Goal: Communication & Community: Answer question/provide support

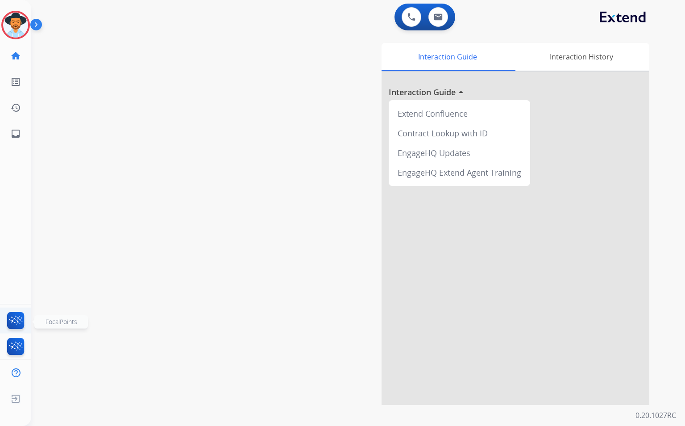
click at [17, 319] on img at bounding box center [15, 322] width 21 height 21
click at [11, 133] on mat-icon "inbox" at bounding box center [15, 133] width 11 height 11
select select "**********"
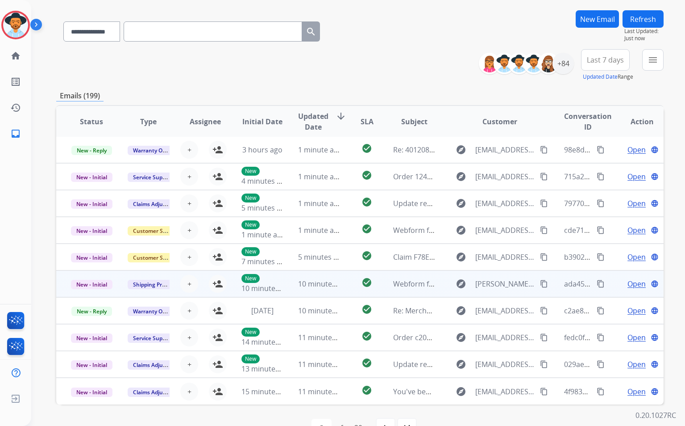
scroll to position [83, 0]
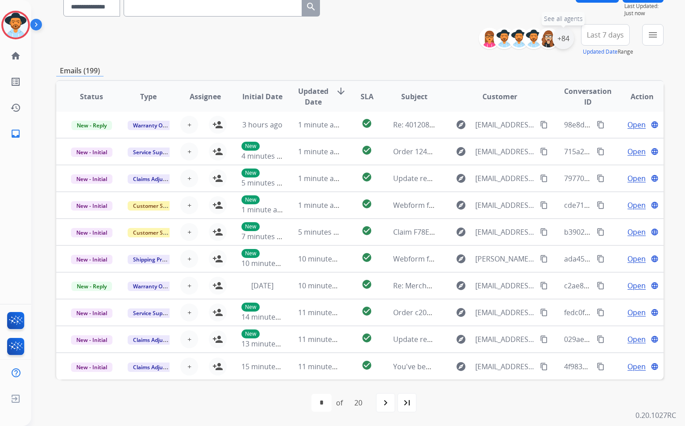
click at [562, 42] on div "+84" at bounding box center [563, 38] width 21 height 21
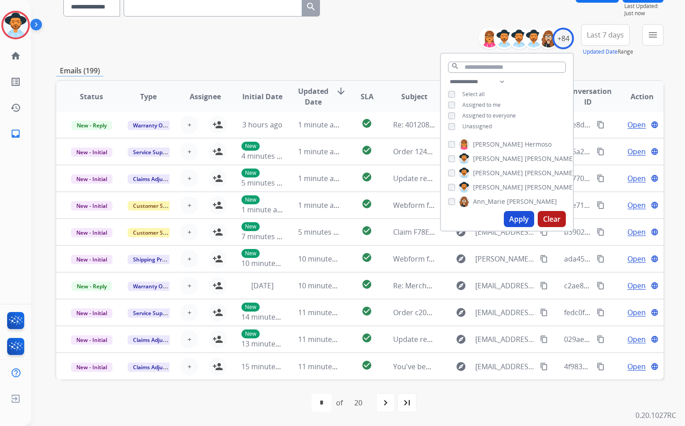
click at [452, 121] on div "**********" at bounding box center [507, 104] width 132 height 57
click at [519, 218] on button "Apply" at bounding box center [519, 219] width 30 height 16
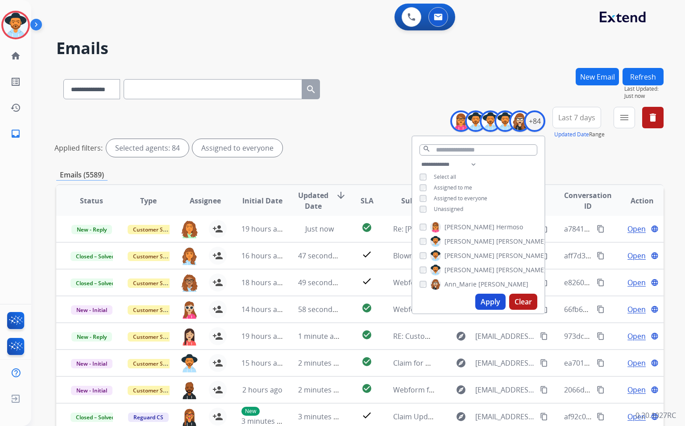
click at [320, 150] on div "Applied filters: Selected agents: 84 Assigned to everyone" at bounding box center [358, 148] width 608 height 18
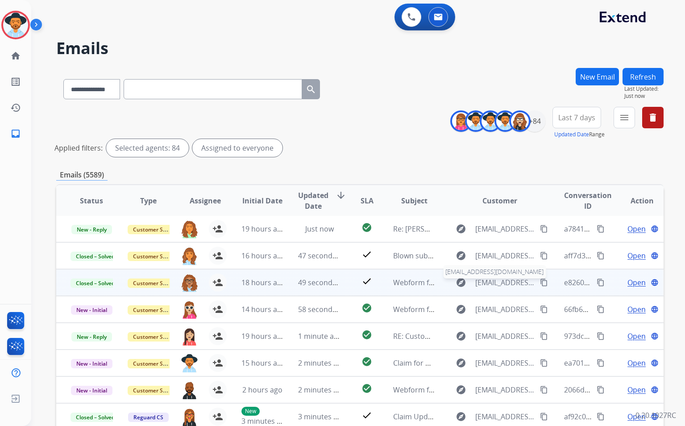
click at [501, 283] on span "[EMAIL_ADDRESS][DOMAIN_NAME]" at bounding box center [506, 282] width 60 height 11
type input "**********"
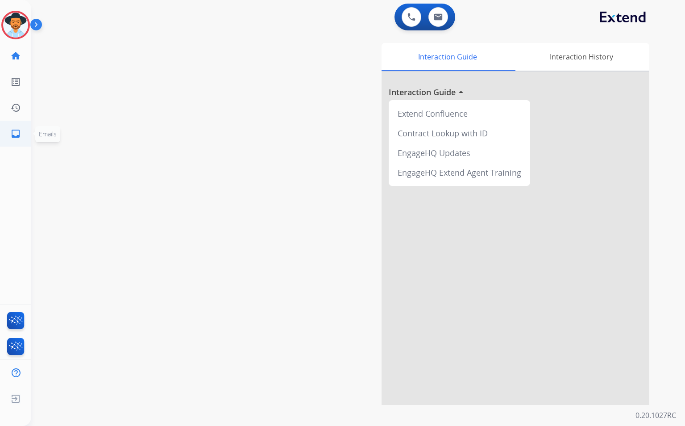
click at [18, 134] on mat-icon "inbox" at bounding box center [15, 133] width 11 height 11
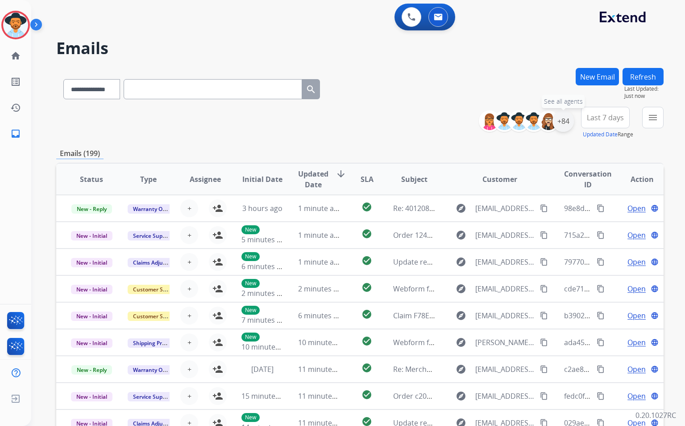
click at [562, 121] on div "+84" at bounding box center [563, 120] width 21 height 21
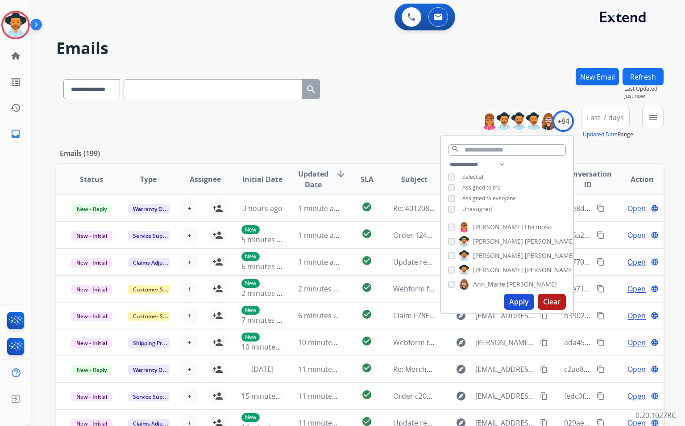
click at [524, 304] on button "Apply" at bounding box center [519, 301] width 30 height 16
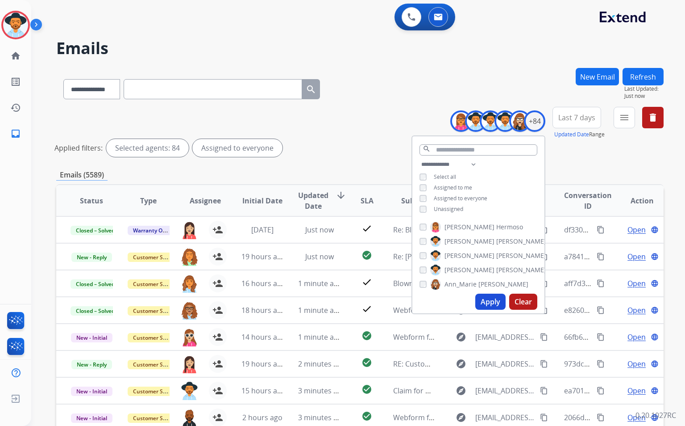
click at [357, 126] on div "**********" at bounding box center [360, 134] width 608 height 54
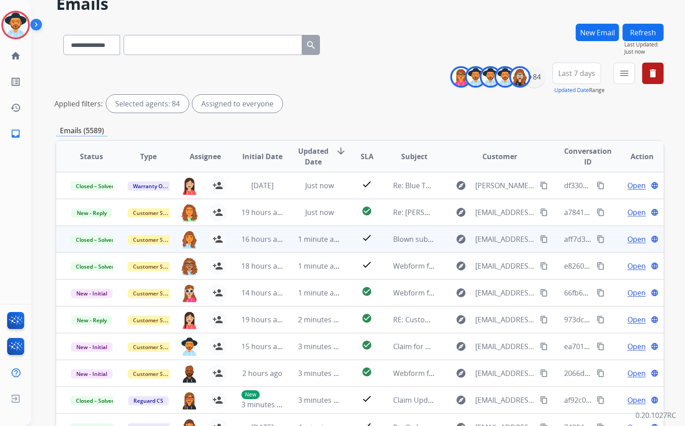
scroll to position [44, 0]
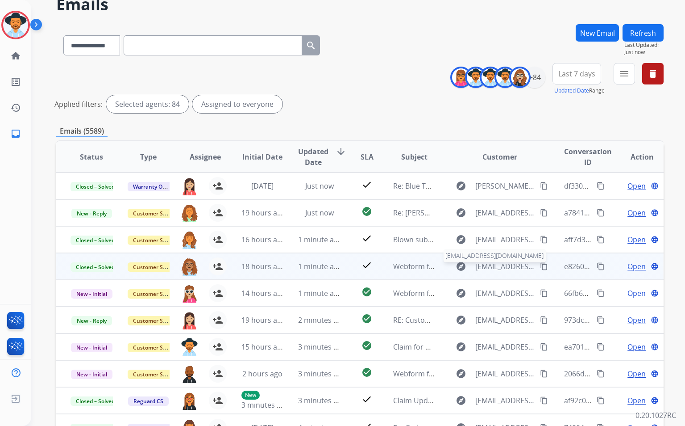
click at [509, 265] on span "[EMAIL_ADDRESS][DOMAIN_NAME]" at bounding box center [506, 266] width 60 height 11
type input "**********"
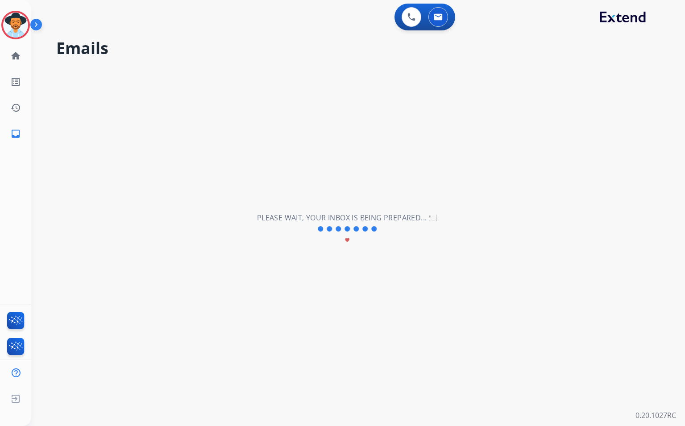
scroll to position [0, 0]
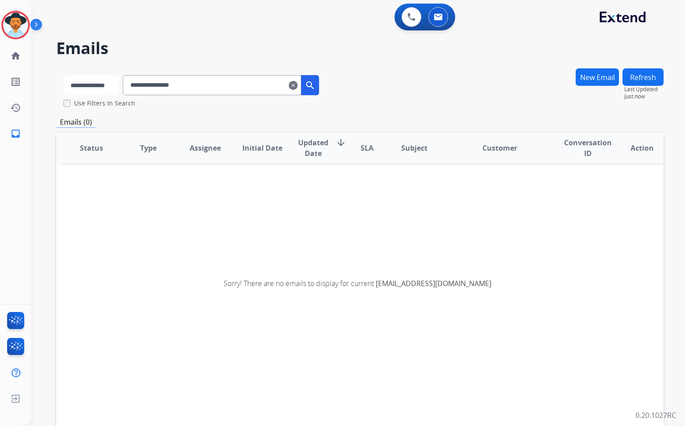
click at [96, 91] on select "**********" at bounding box center [91, 85] width 56 height 20
select select "**********"
click at [63, 75] on select "**********" at bounding box center [91, 85] width 56 height 20
click at [226, 90] on input "**********" at bounding box center [213, 85] width 179 height 20
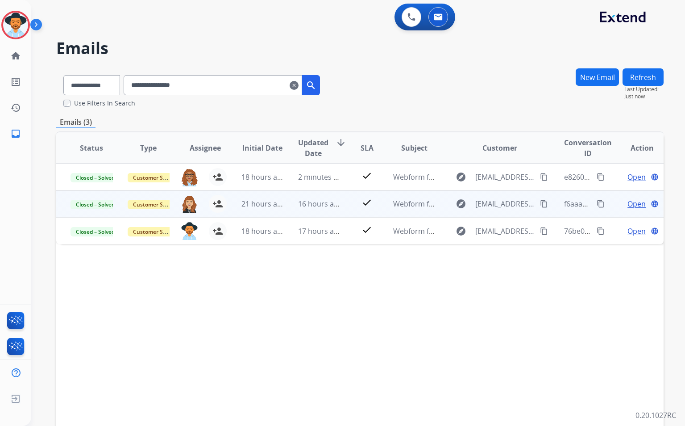
click at [628, 202] on span "Open" at bounding box center [637, 203] width 18 height 11
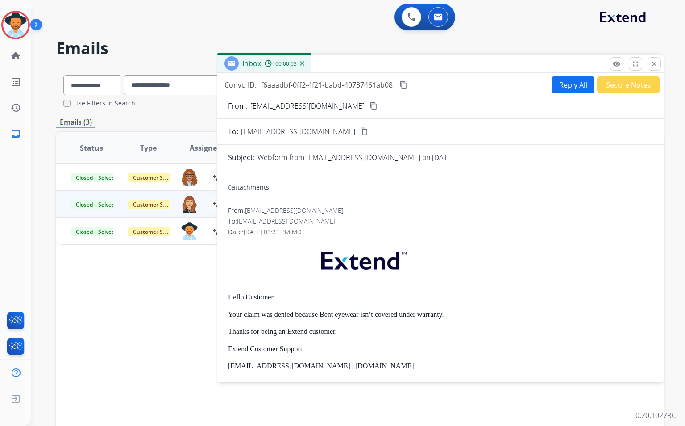
click at [572, 90] on button "Reply All" at bounding box center [573, 84] width 43 height 17
select select "**********"
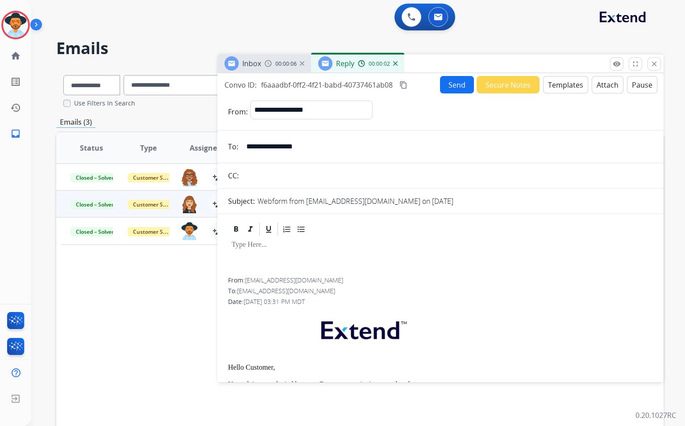
click at [264, 254] on div at bounding box center [440, 257] width 425 height 40
click at [568, 87] on button "Templates" at bounding box center [565, 84] width 45 height 17
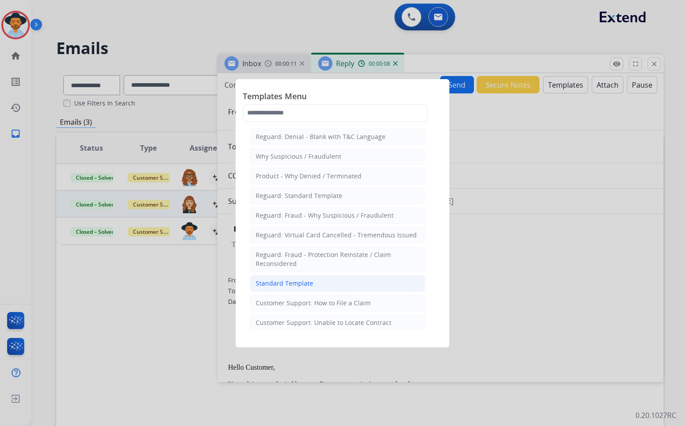
click at [325, 286] on li "Standard Template" at bounding box center [337, 283] width 175 height 17
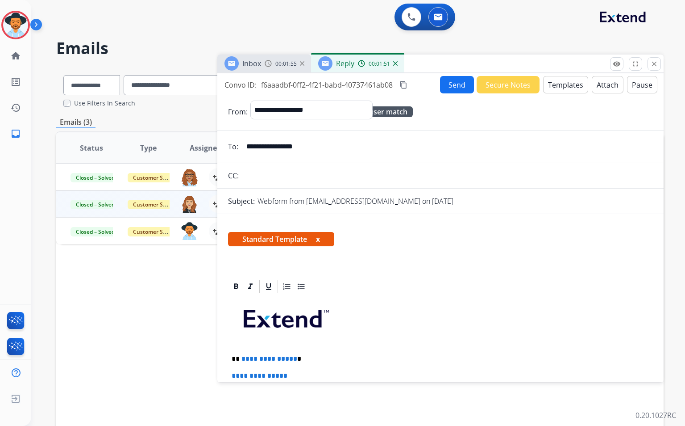
click at [457, 113] on div "**********" at bounding box center [452, 111] width 403 height 22
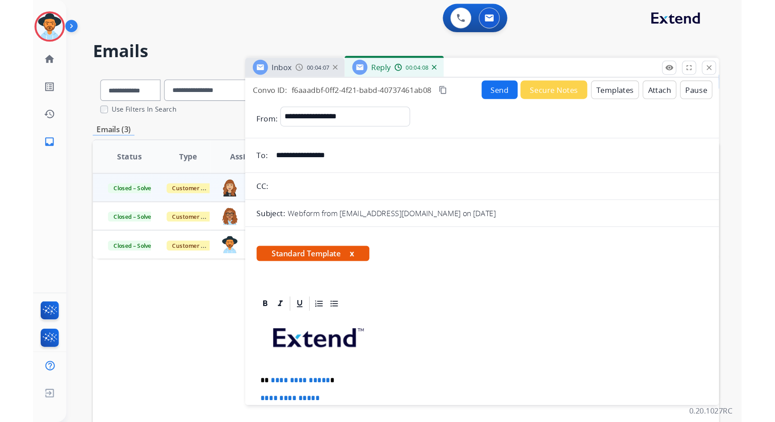
scroll to position [2, 0]
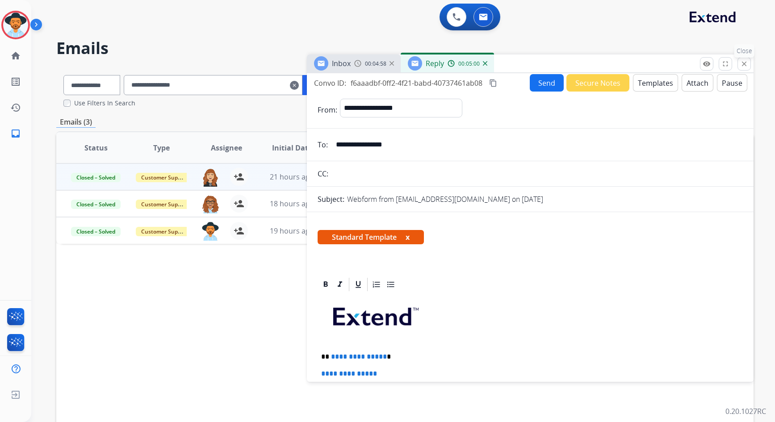
click at [685, 63] on mat-icon "close" at bounding box center [744, 64] width 8 height 8
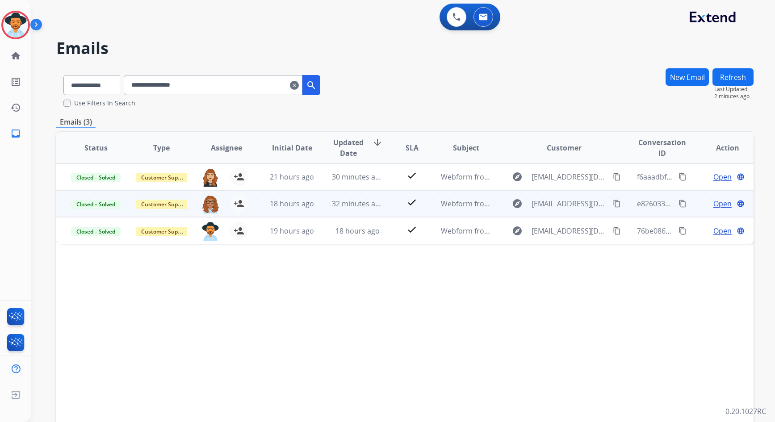
click at [685, 206] on span "Open" at bounding box center [722, 203] width 18 height 11
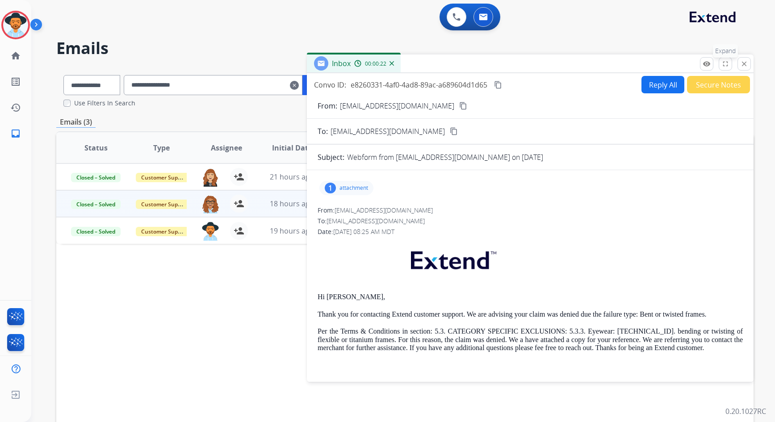
click at [685, 63] on button "fullscreen Expand" at bounding box center [724, 63] width 13 height 13
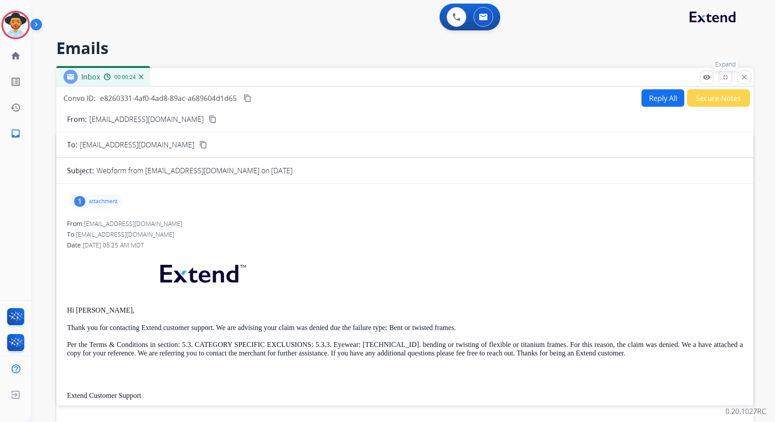
click at [685, 78] on mat-icon "fullscreen_exit" at bounding box center [725, 77] width 8 height 8
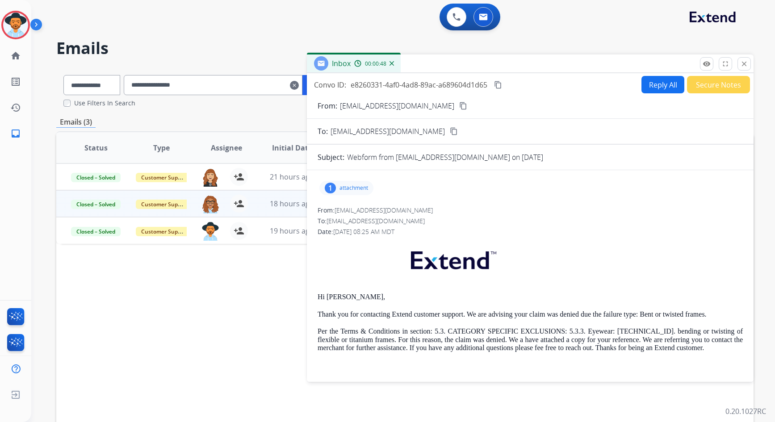
click at [661, 86] on button "Reply All" at bounding box center [662, 84] width 43 height 17
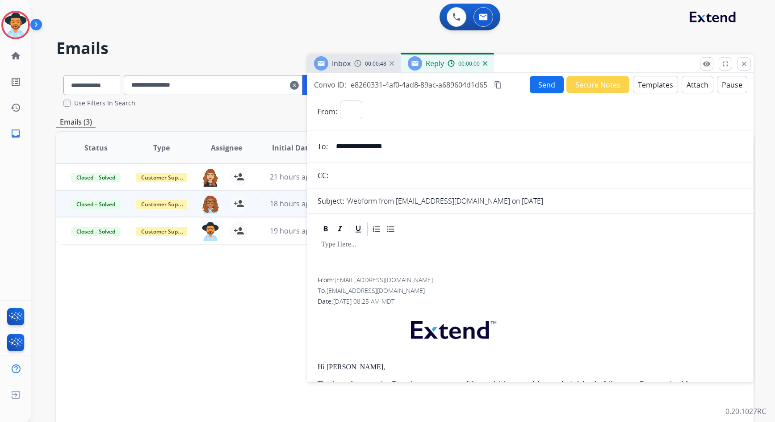
select select "**********"
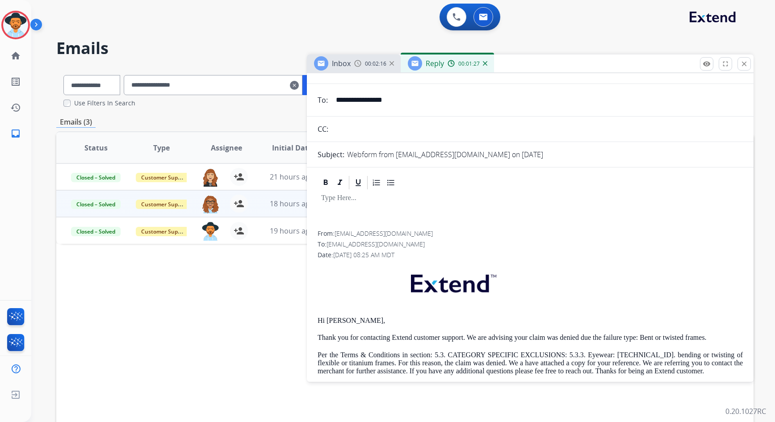
scroll to position [0, 0]
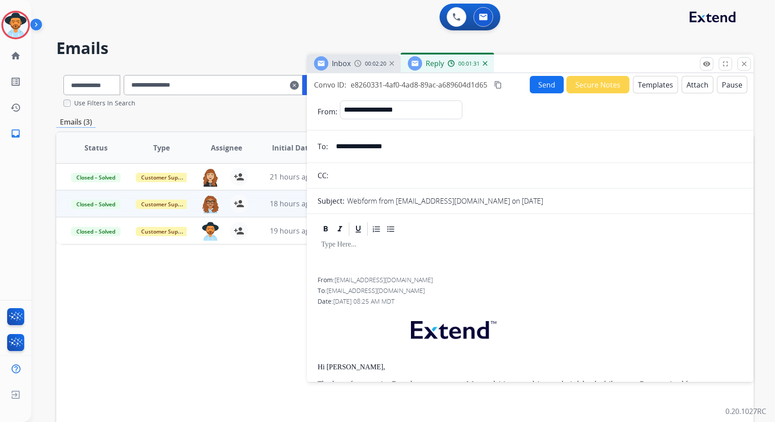
drag, startPoint x: 403, startPoint y: 148, endPoint x: 334, endPoint y: 146, distance: 69.2
click at [334, 146] on input "**********" at bounding box center [536, 147] width 412 height 18
click at [685, 65] on mat-icon "close" at bounding box center [744, 64] width 8 height 8
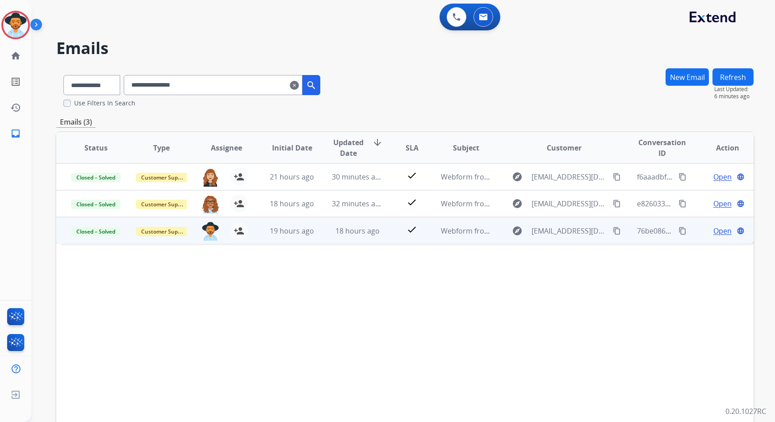
click at [685, 230] on span "Open" at bounding box center [722, 231] width 18 height 11
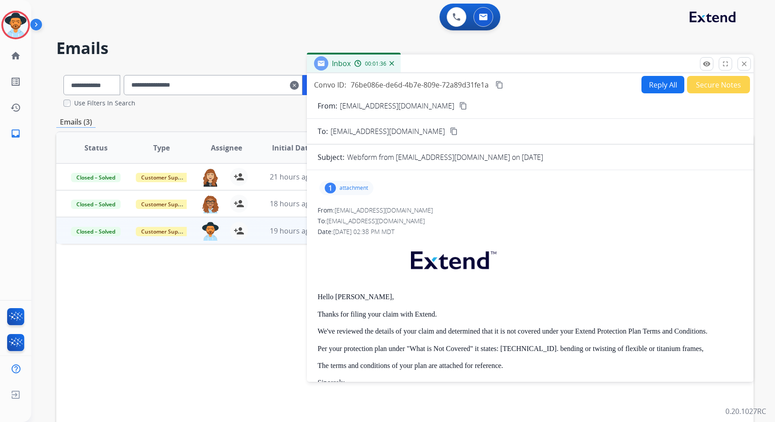
click at [351, 188] on p "attachment" at bounding box center [353, 187] width 29 height 7
click at [610, 217] on div "To: [EMAIL_ADDRESS][DOMAIN_NAME]" at bounding box center [529, 221] width 425 height 9
click at [439, 208] on p "EXT-REG-02 (02-2023 ADH-DOP 101123_en.pdf" at bounding box center [403, 210] width 154 height 11
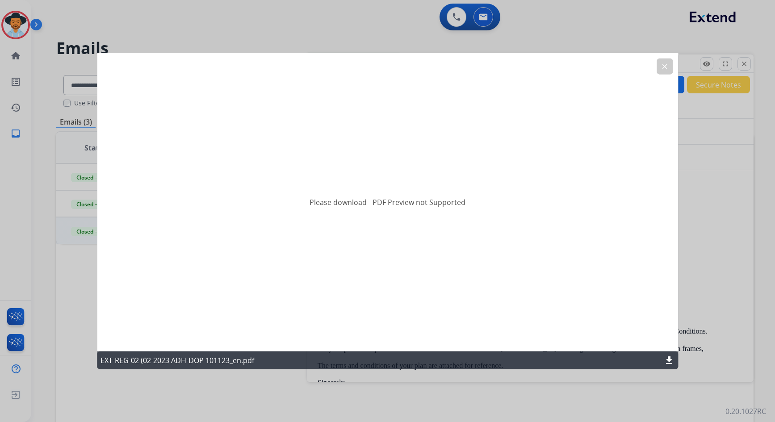
drag, startPoint x: 371, startPoint y: 203, endPoint x: 437, endPoint y: 205, distance: 66.1
click at [437, 205] on h2 "Please download - PDF Preview not Supported" at bounding box center [387, 202] width 156 height 11
click at [667, 68] on mat-icon "clear" at bounding box center [664, 66] width 8 height 8
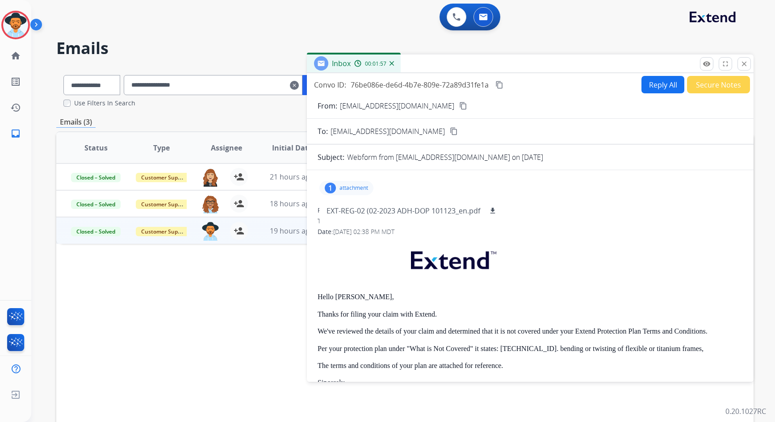
click at [601, 236] on div "From: [EMAIL_ADDRESS][DOMAIN_NAME] To: [EMAIL_ADDRESS][DOMAIN_NAME] Date: [DATE…" at bounding box center [529, 360] width 425 height 308
click at [685, 66] on button "close Close" at bounding box center [743, 63] width 13 height 13
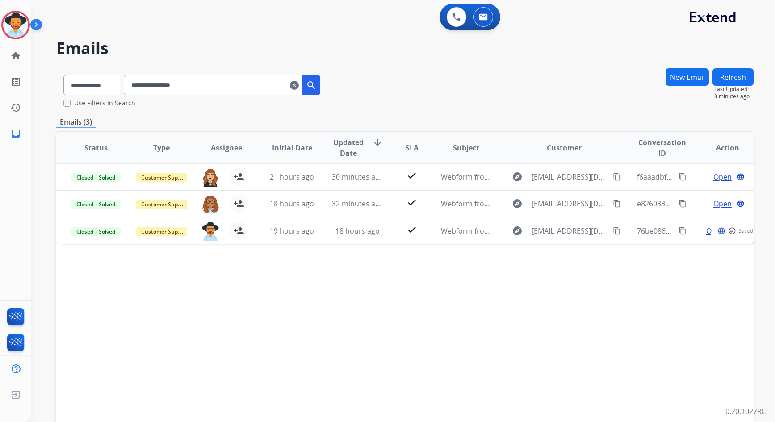
click at [299, 87] on mat-icon "clear" at bounding box center [294, 85] width 9 height 11
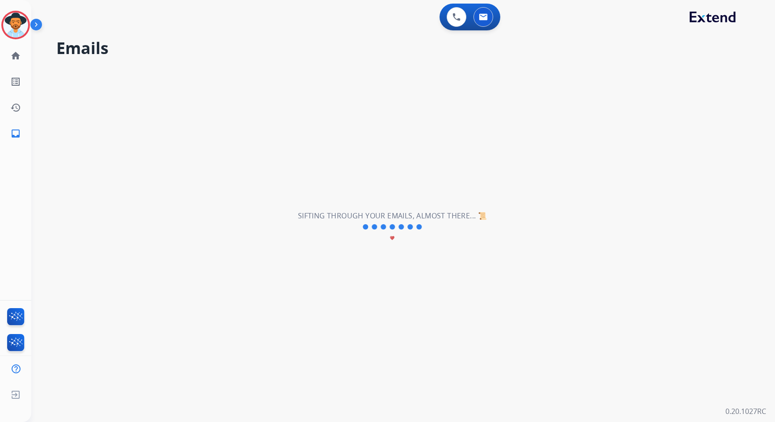
select select "**********"
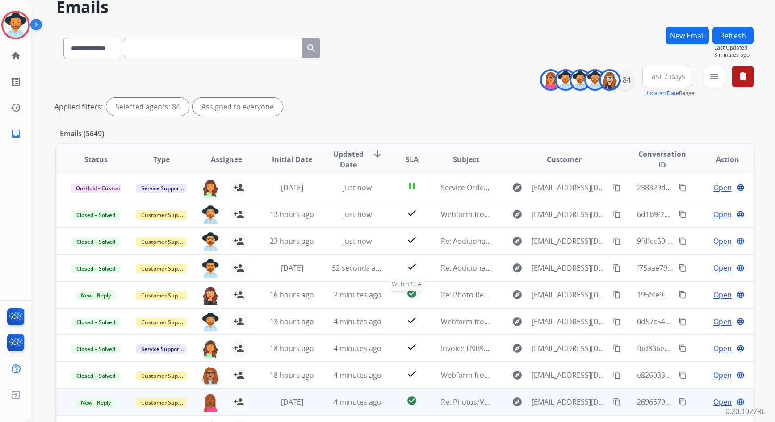
scroll to position [108, 0]
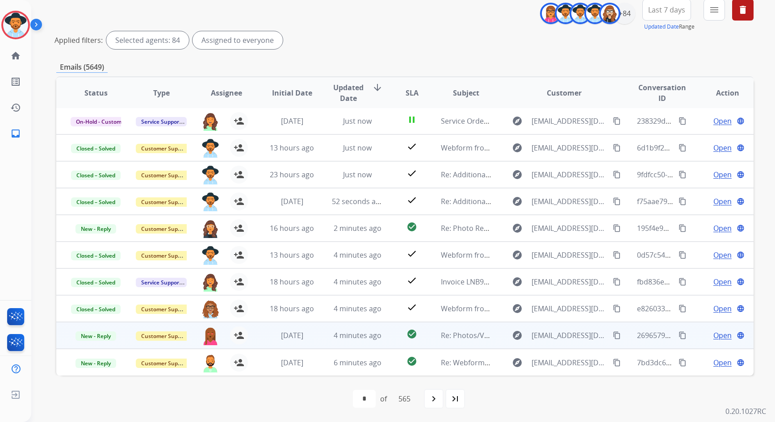
click at [685, 337] on span "Open" at bounding box center [722, 335] width 18 height 11
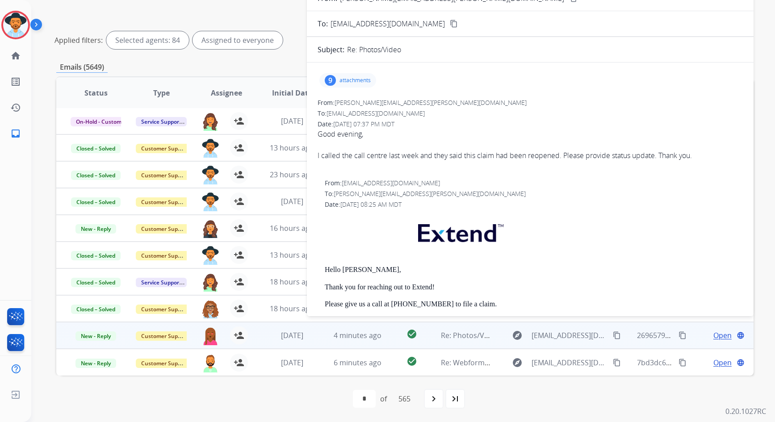
click at [353, 80] on p "attachments" at bounding box center [354, 80] width 31 height 7
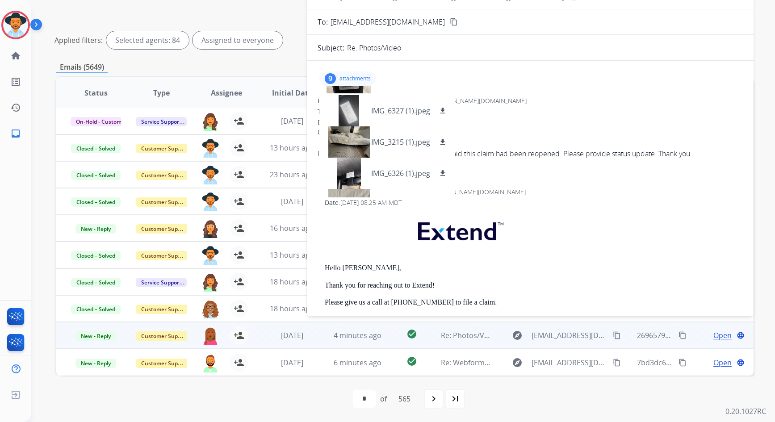
scroll to position [0, 0]
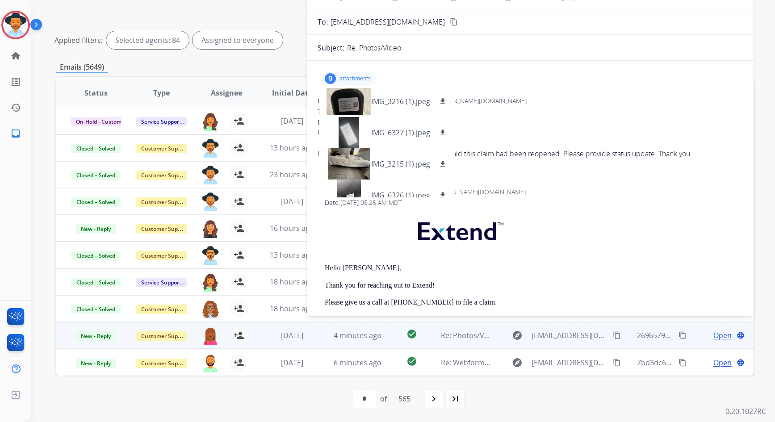
click at [545, 102] on div "From: [PERSON_NAME][EMAIL_ADDRESS][PERSON_NAME][DOMAIN_NAME]" at bounding box center [529, 100] width 425 height 9
click at [352, 81] on p "attachments" at bounding box center [354, 78] width 31 height 7
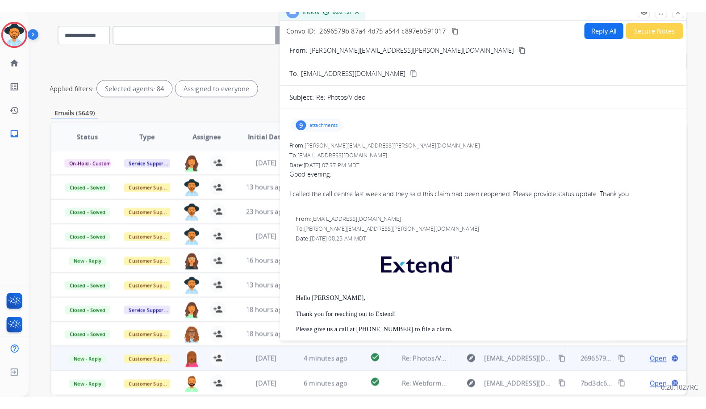
scroll to position [27, 0]
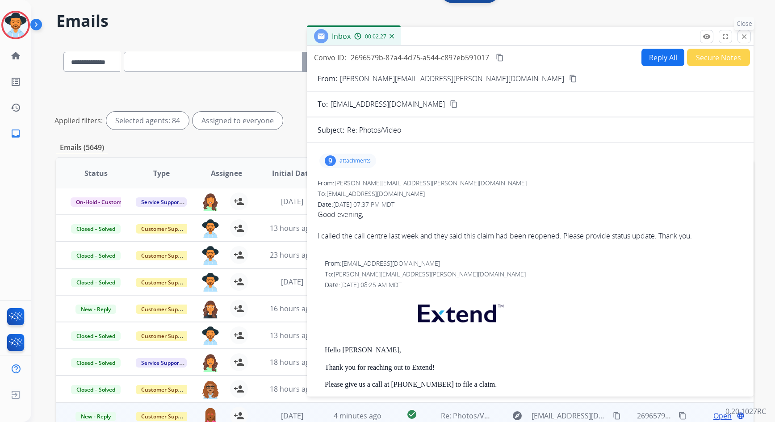
click at [685, 40] on mat-icon "close" at bounding box center [744, 37] width 8 height 8
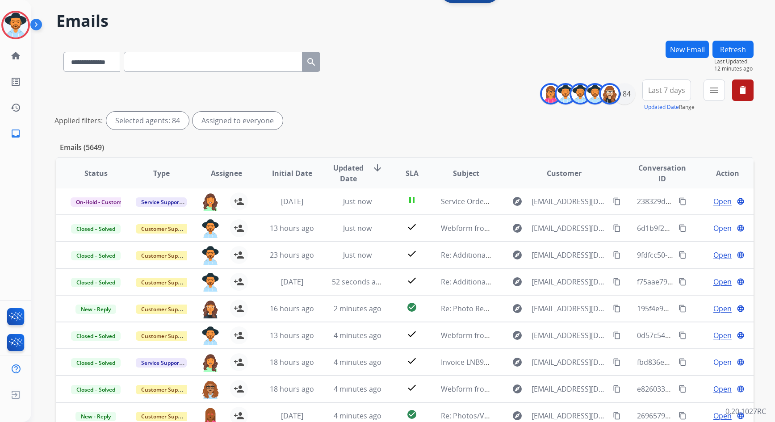
click at [415, 130] on div "**********" at bounding box center [404, 106] width 697 height 54
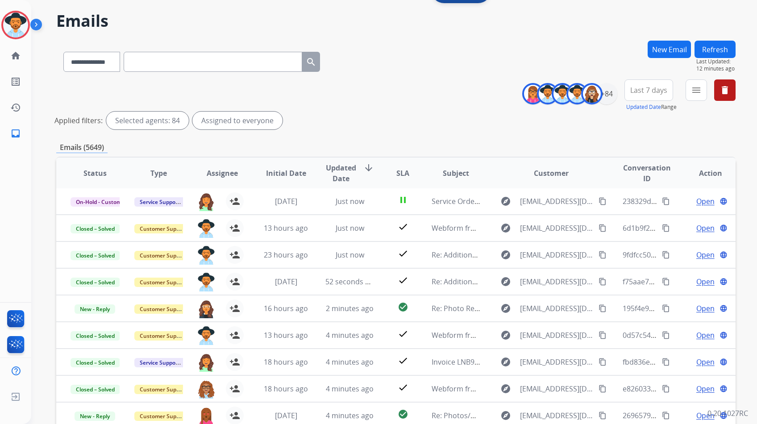
click at [333, 110] on div "**********" at bounding box center [396, 106] width 680 height 54
click at [394, 82] on div "**********" at bounding box center [396, 106] width 680 height 54
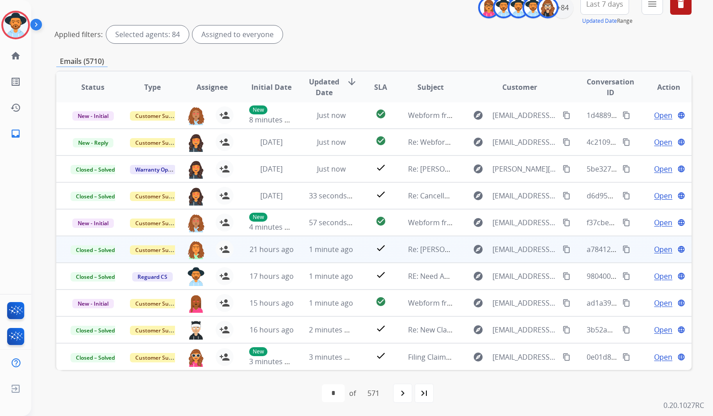
scroll to position [114, 0]
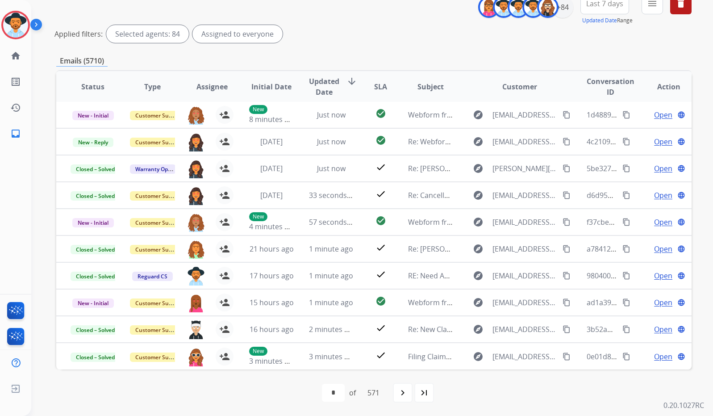
click at [401, 395] on mat-icon "navigate_next" at bounding box center [402, 392] width 11 height 11
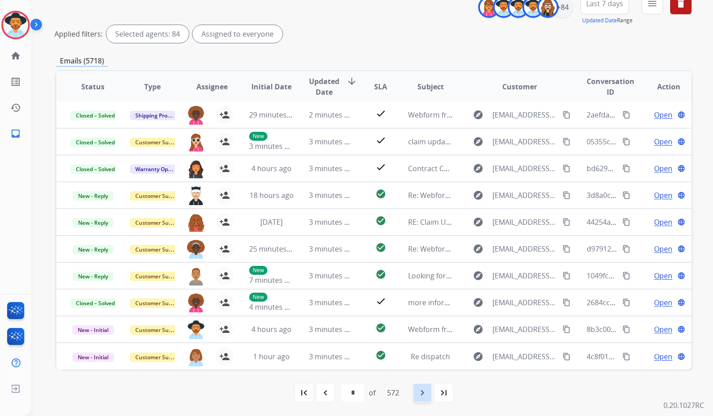
click at [427, 394] on mat-icon "navigate_next" at bounding box center [422, 392] width 11 height 11
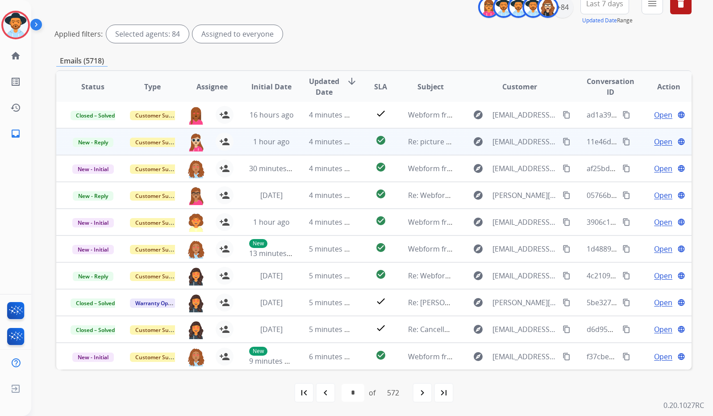
click at [657, 141] on span "Open" at bounding box center [663, 141] width 18 height 11
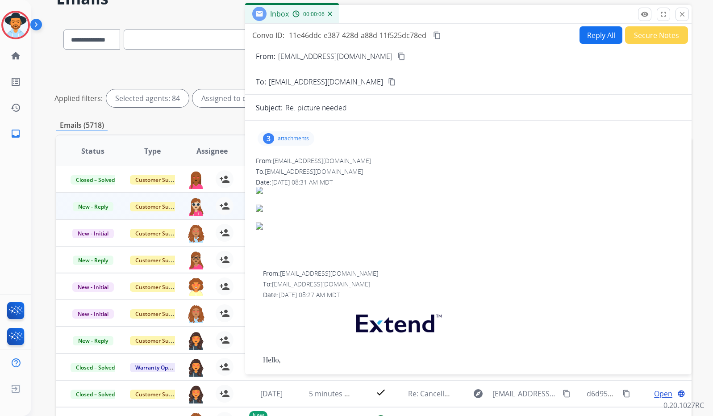
scroll to position [0, 0]
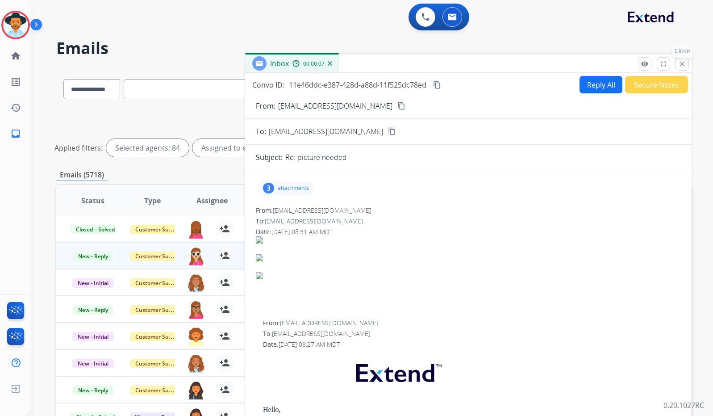
click at [680, 63] on mat-icon "close" at bounding box center [682, 64] width 8 height 8
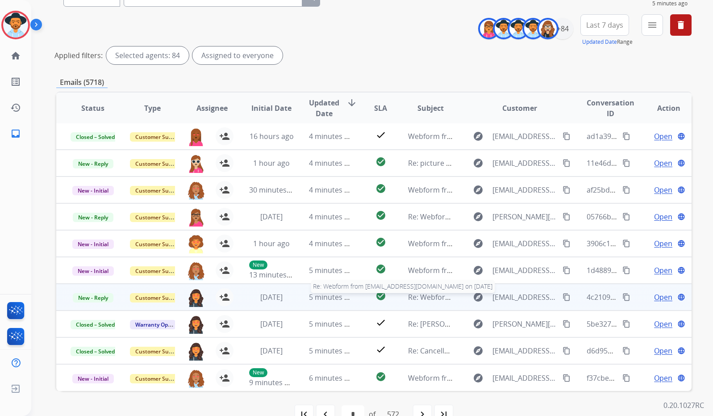
scroll to position [114, 0]
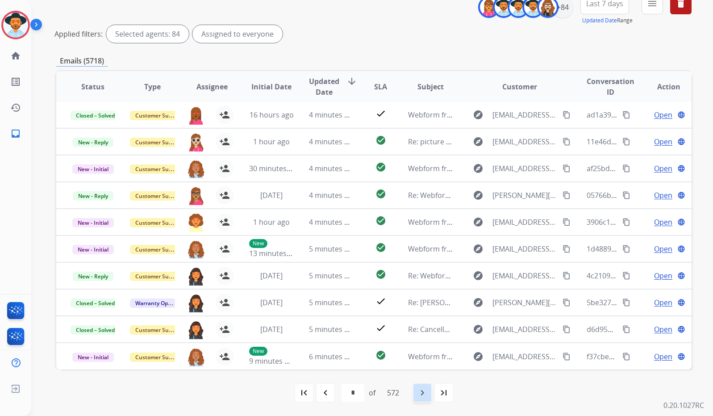
click at [426, 395] on mat-icon "navigate_next" at bounding box center [422, 392] width 11 height 11
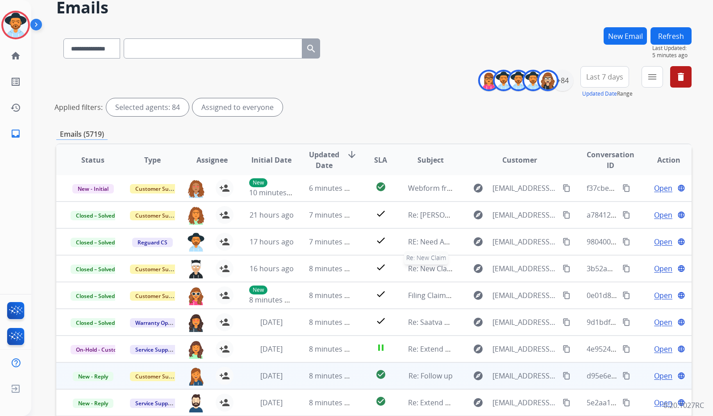
scroll to position [106, 0]
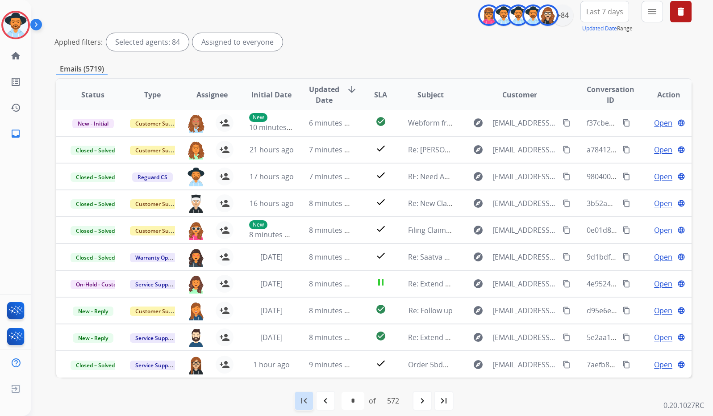
click at [301, 402] on mat-icon "first_page" at bounding box center [304, 400] width 11 height 11
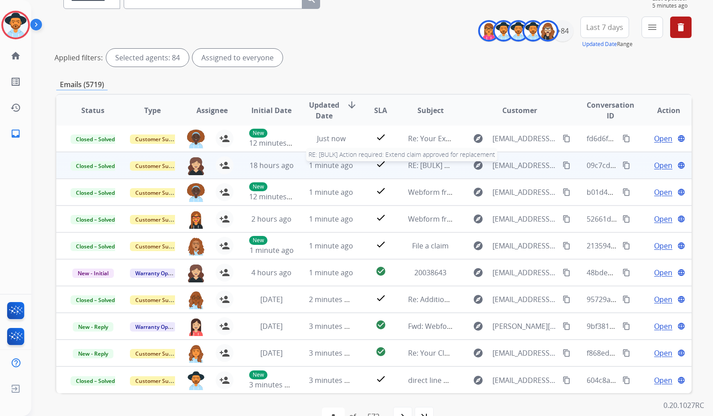
scroll to position [114, 0]
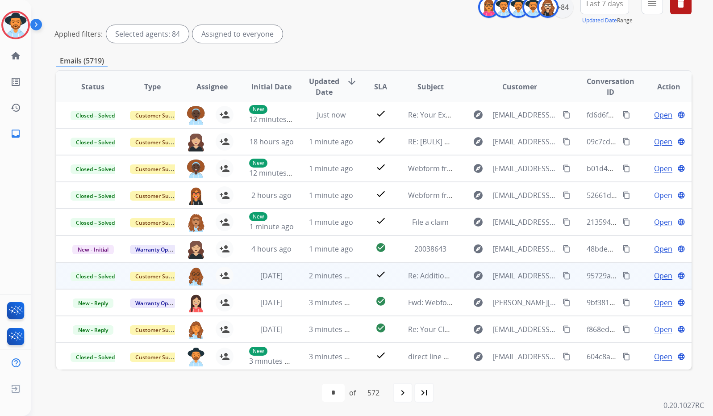
click at [658, 276] on span "Open" at bounding box center [663, 275] width 18 height 11
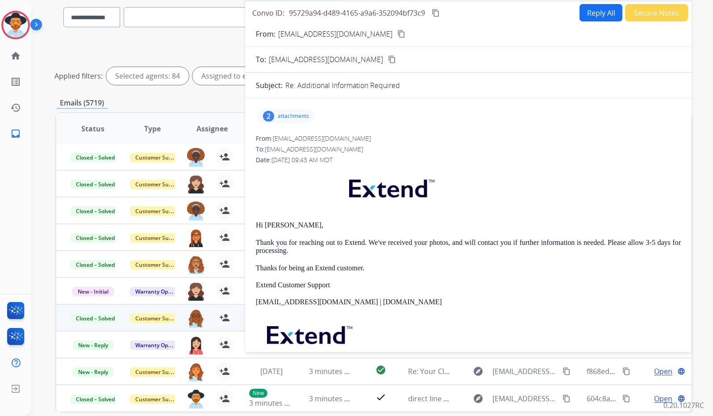
scroll to position [0, 0]
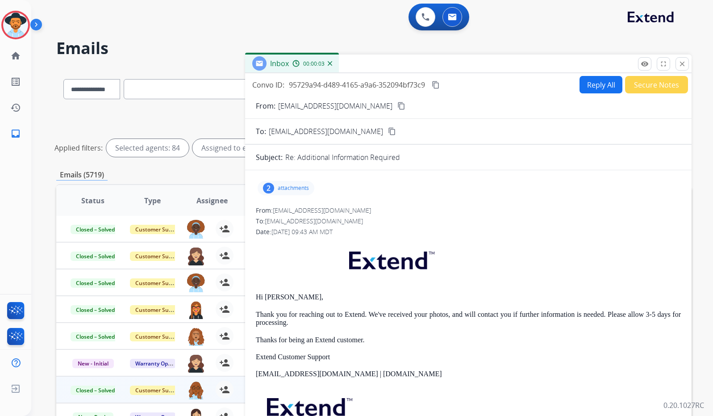
click at [685, 64] on mat-icon "close" at bounding box center [682, 64] width 8 height 8
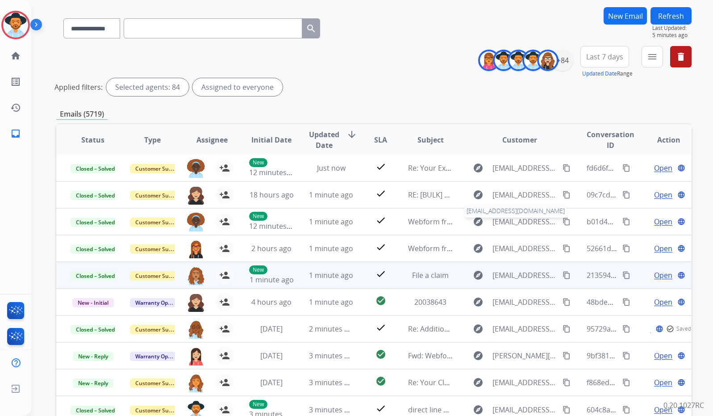
scroll to position [114, 0]
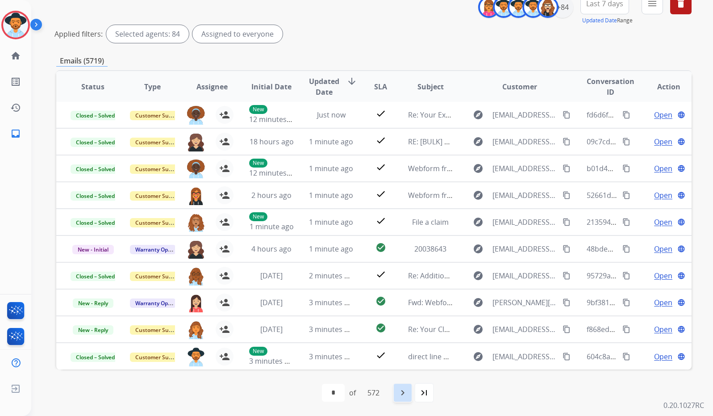
click at [406, 398] on div "navigate_next" at bounding box center [403, 393] width 20 height 20
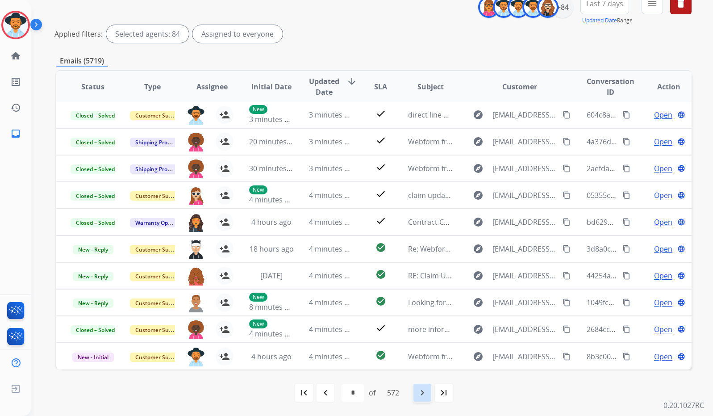
click at [428, 396] on mat-icon "navigate_next" at bounding box center [422, 392] width 11 height 11
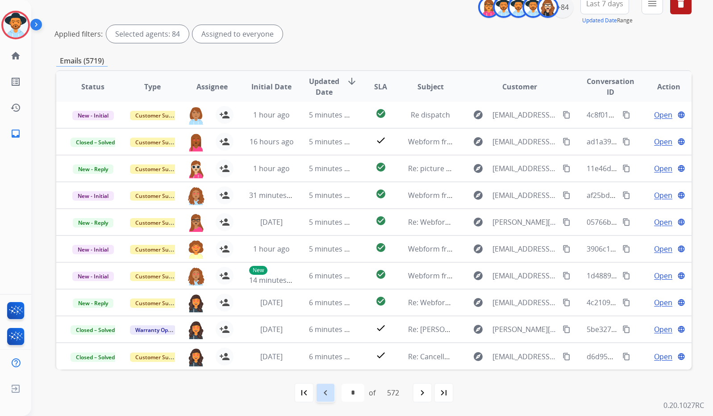
click at [328, 393] on mat-icon "navigate_before" at bounding box center [325, 392] width 11 height 11
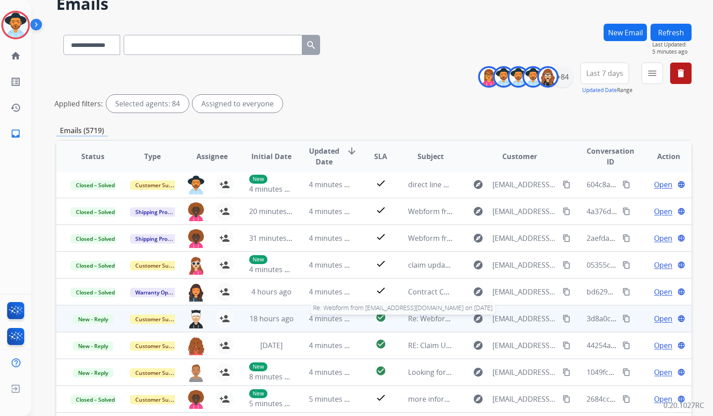
scroll to position [82, 0]
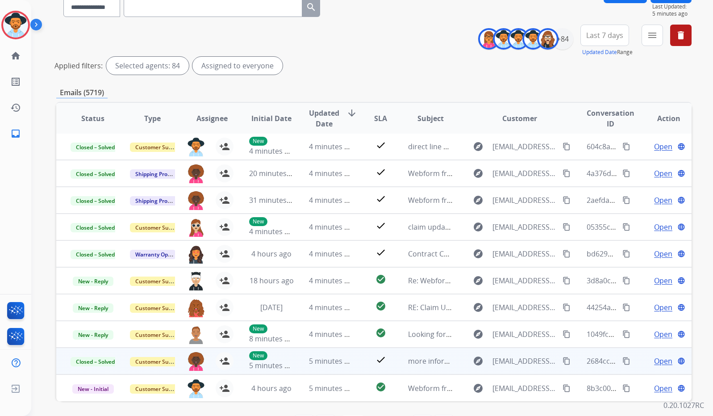
click at [657, 363] on span "Open" at bounding box center [663, 360] width 18 height 11
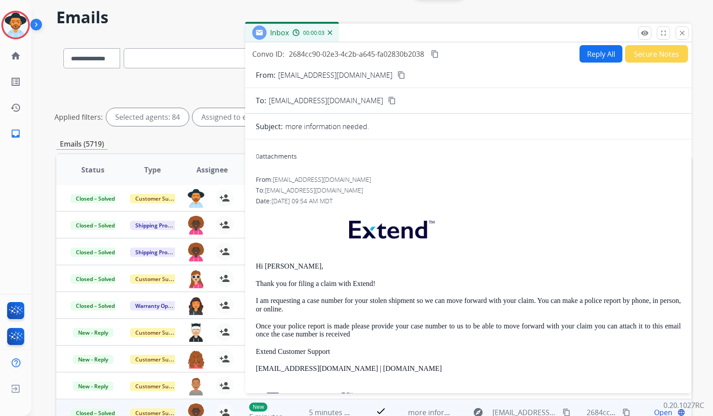
scroll to position [0, 0]
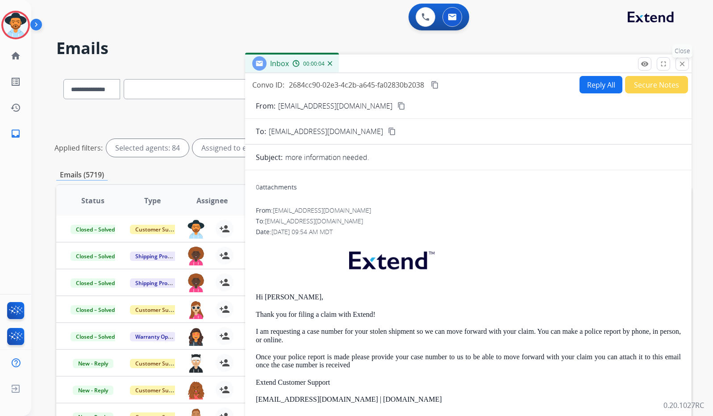
click at [680, 64] on mat-icon "close" at bounding box center [682, 64] width 8 height 8
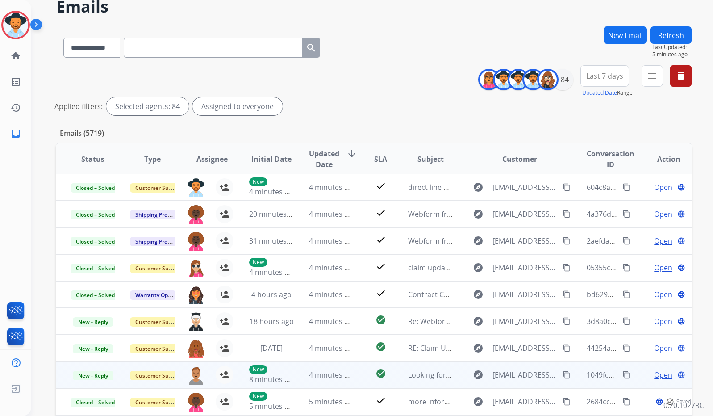
scroll to position [114, 0]
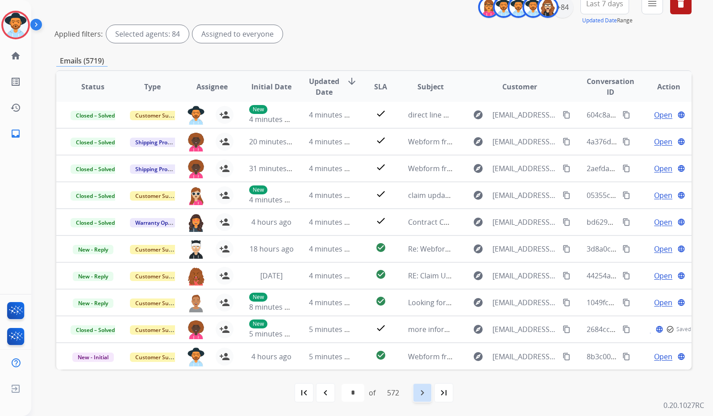
click at [422, 396] on mat-icon "navigate_next" at bounding box center [422, 392] width 11 height 11
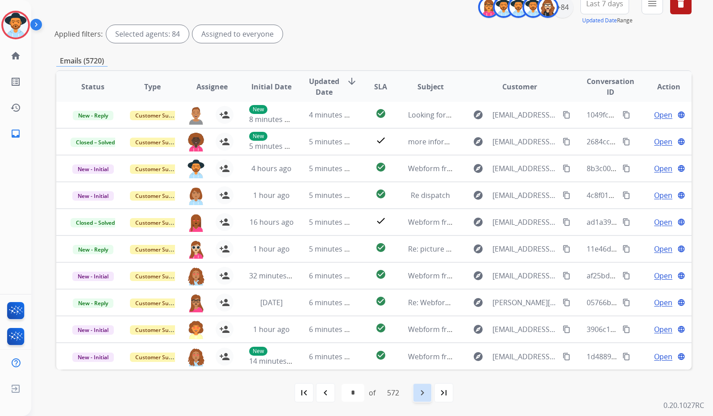
click at [425, 394] on mat-icon "navigate_next" at bounding box center [422, 392] width 11 height 11
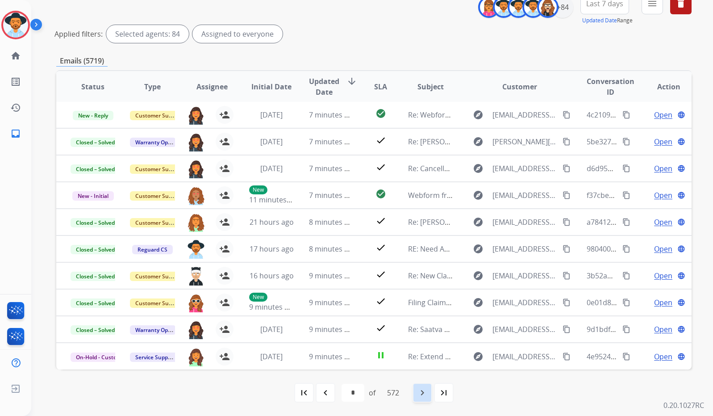
click at [430, 389] on div "navigate_next" at bounding box center [423, 393] width 20 height 20
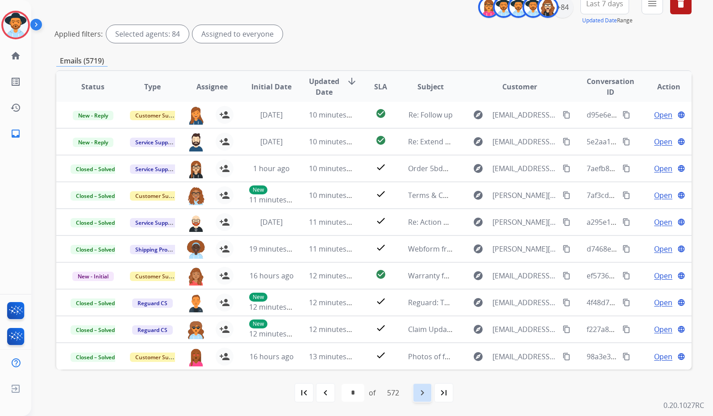
click at [425, 402] on div "first_page navigate_before * * * * * * * * * ** ** ** ** ** ** ** ** ** ** ** *…" at bounding box center [373, 392] width 635 height 46
click at [422, 397] on mat-icon "navigate_next" at bounding box center [422, 392] width 11 height 11
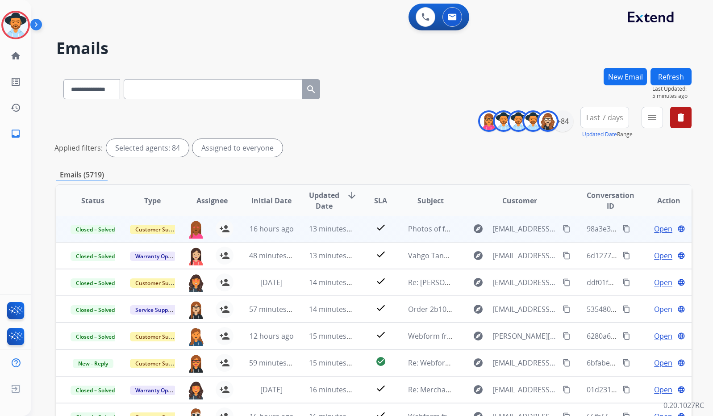
click at [655, 229] on span "Open" at bounding box center [663, 228] width 18 height 11
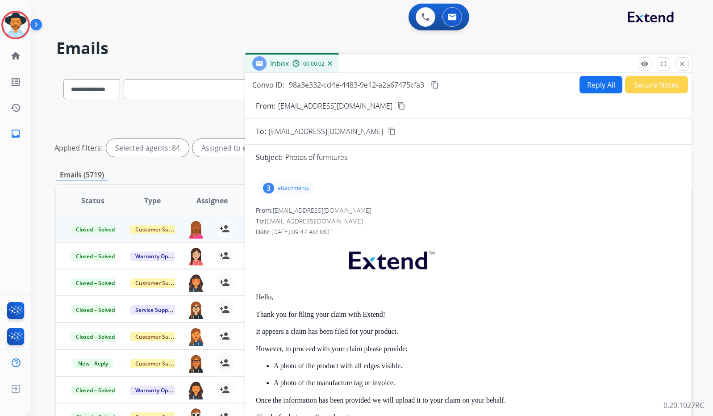
click at [680, 67] on mat-icon "close" at bounding box center [682, 64] width 8 height 8
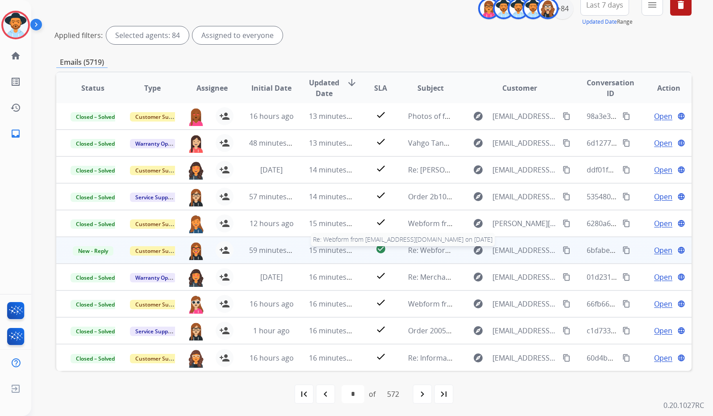
scroll to position [114, 0]
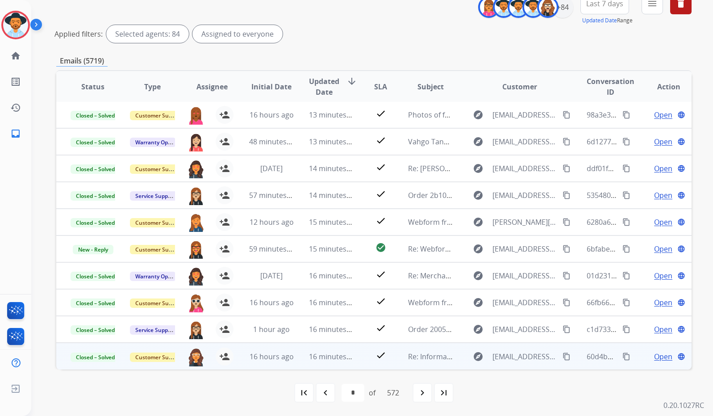
click at [661, 359] on span "Open" at bounding box center [663, 356] width 18 height 11
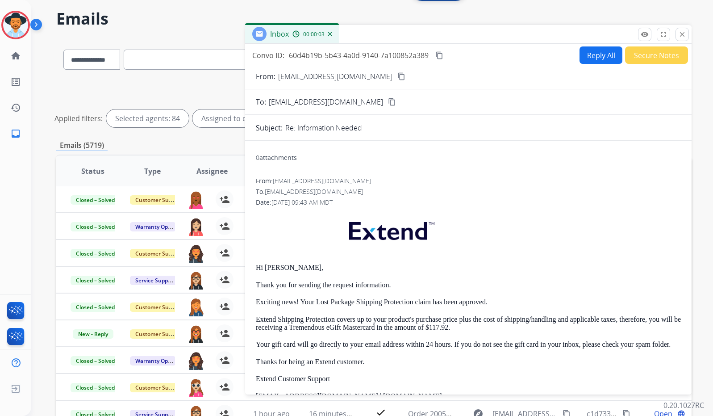
scroll to position [0, 0]
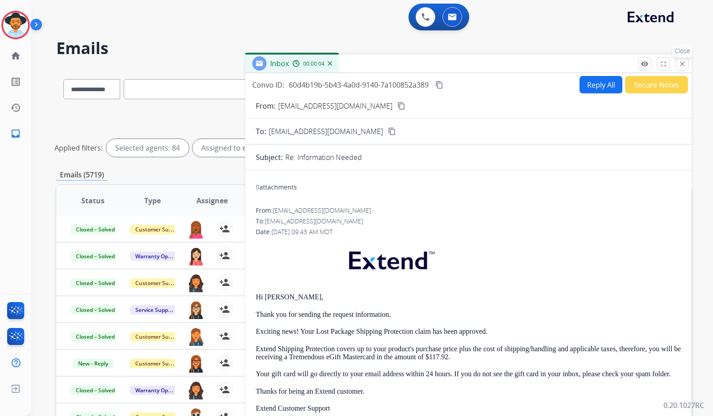
click at [685, 65] on mat-icon "close" at bounding box center [682, 64] width 8 height 8
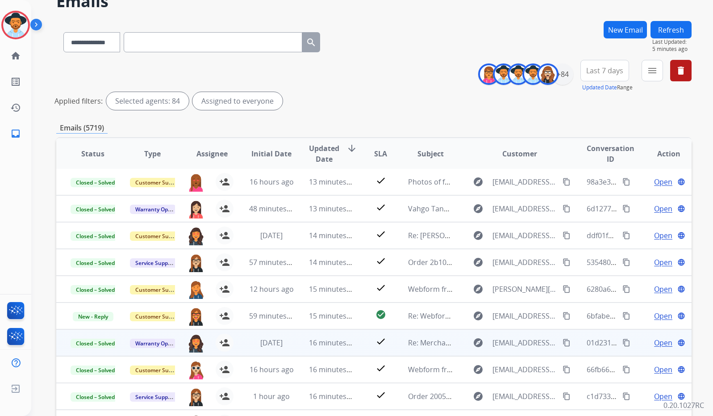
scroll to position [114, 0]
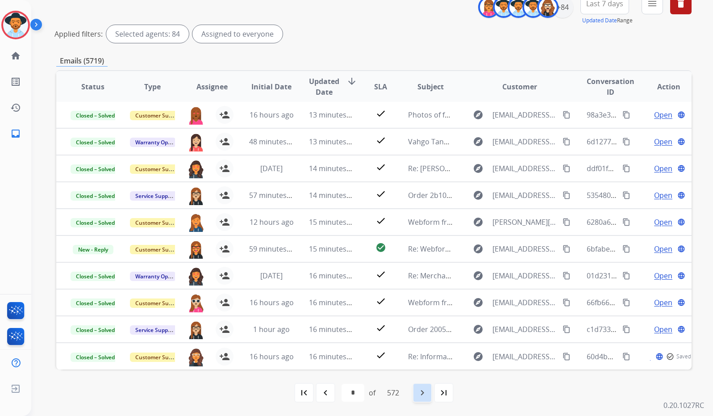
click at [427, 394] on mat-icon "navigate_next" at bounding box center [422, 392] width 11 height 11
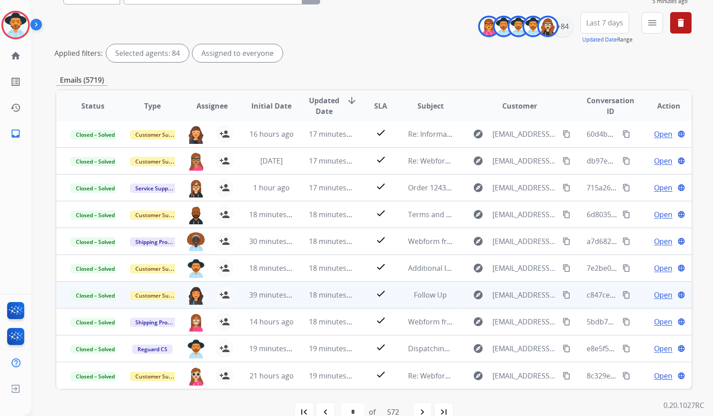
scroll to position [98, 0]
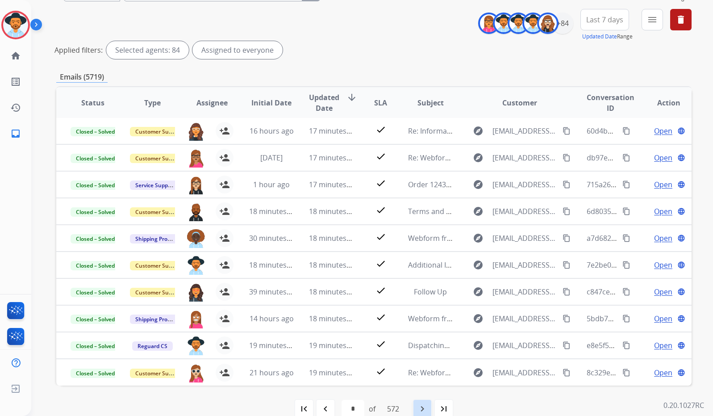
click at [428, 408] on mat-icon "navigate_next" at bounding box center [422, 408] width 11 height 11
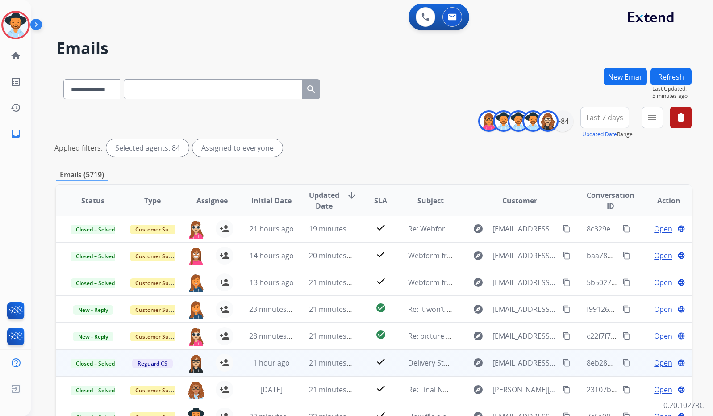
scroll to position [114, 0]
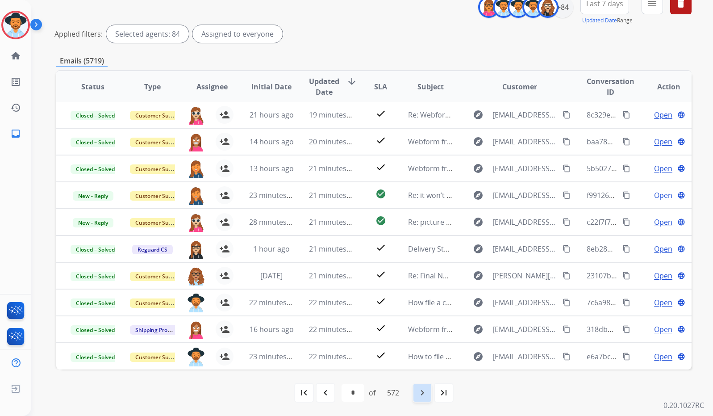
click at [428, 389] on mat-icon "navigate_next" at bounding box center [422, 392] width 11 height 11
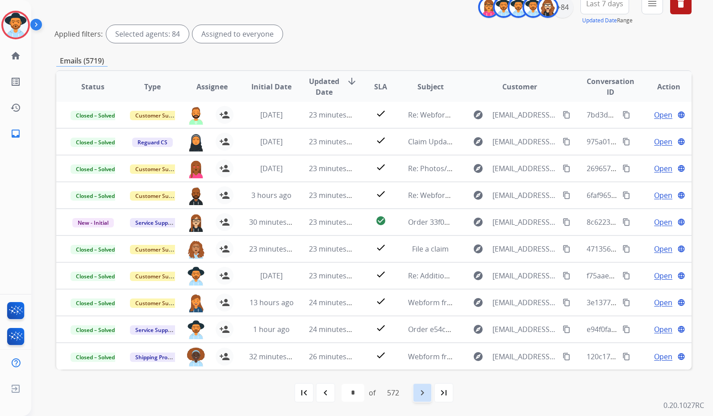
click at [423, 394] on mat-icon "navigate_next" at bounding box center [422, 392] width 11 height 11
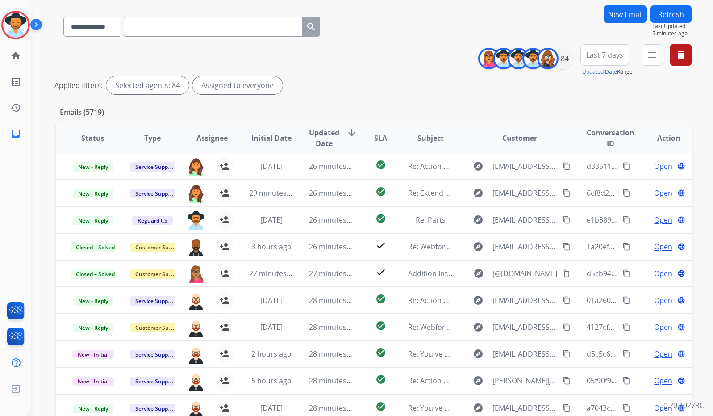
scroll to position [110, 0]
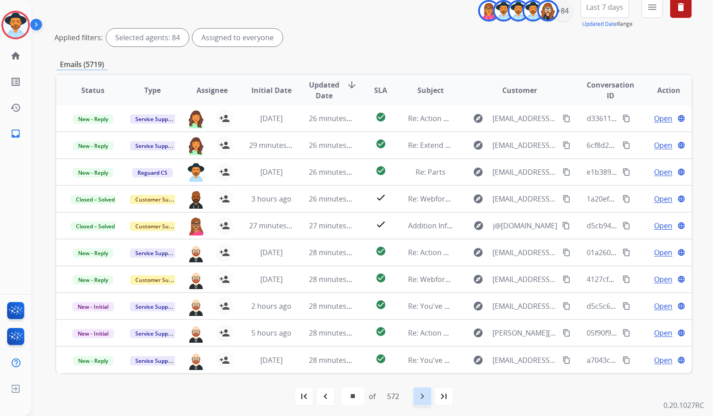
click at [423, 398] on mat-icon "navigate_next" at bounding box center [422, 396] width 11 height 11
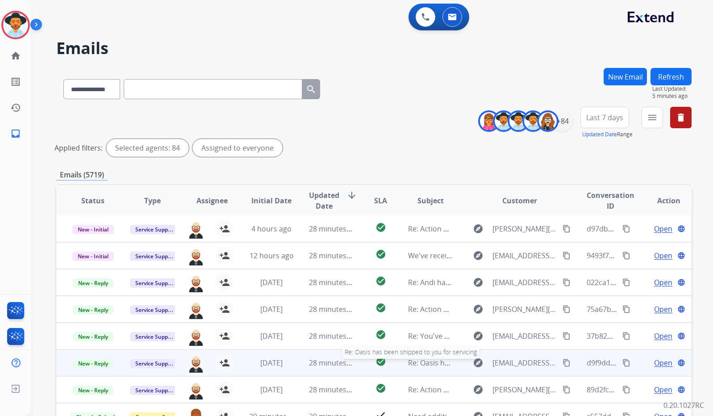
scroll to position [114, 0]
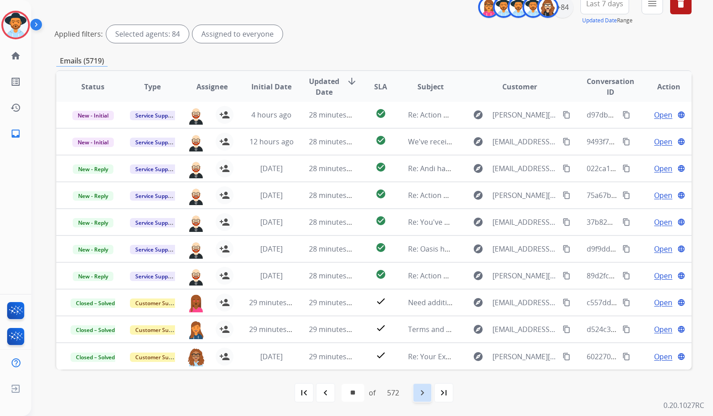
click at [430, 393] on div "navigate_next" at bounding box center [423, 393] width 20 height 20
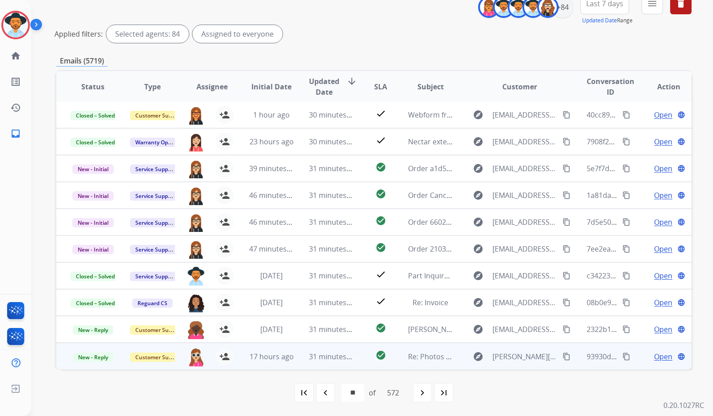
click at [655, 358] on span "Open" at bounding box center [663, 356] width 18 height 11
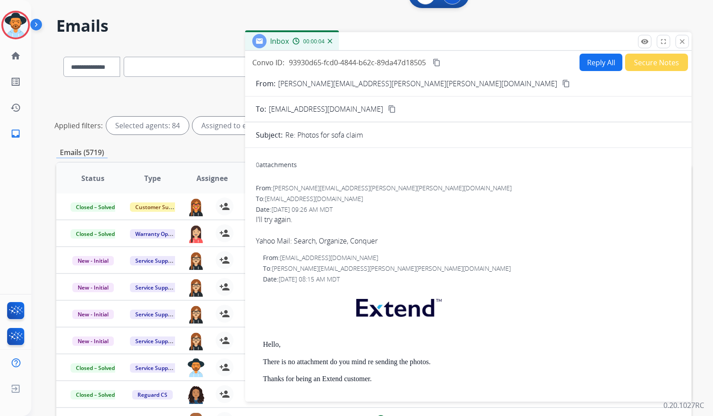
scroll to position [0, 0]
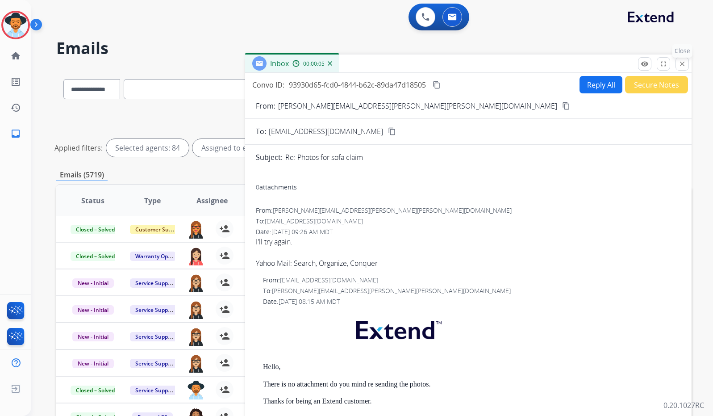
click at [683, 65] on mat-icon "close" at bounding box center [682, 64] width 8 height 8
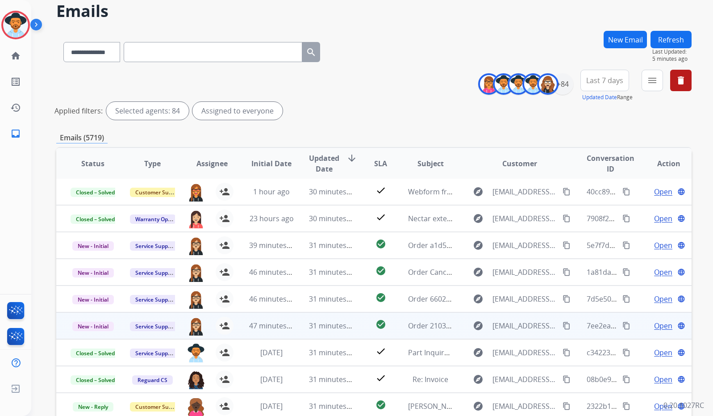
scroll to position [114, 0]
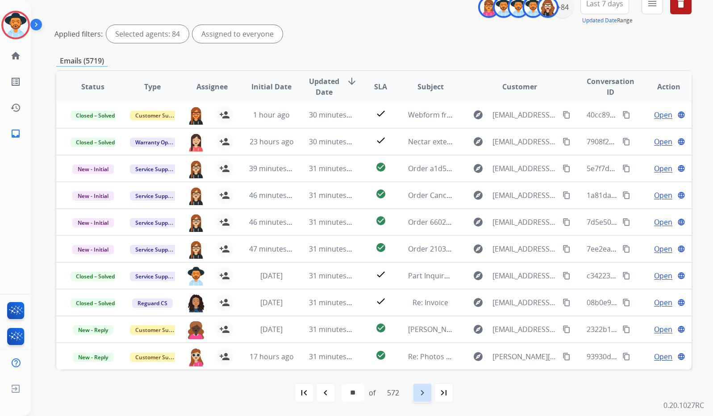
click at [432, 390] on div "navigate_next" at bounding box center [423, 393] width 20 height 20
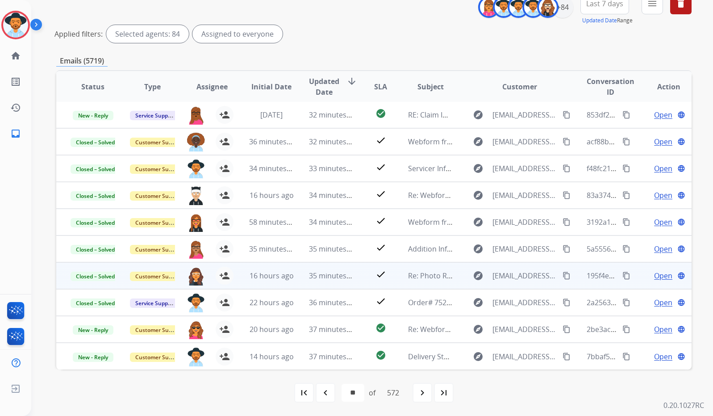
click at [660, 275] on span "Open" at bounding box center [663, 275] width 18 height 11
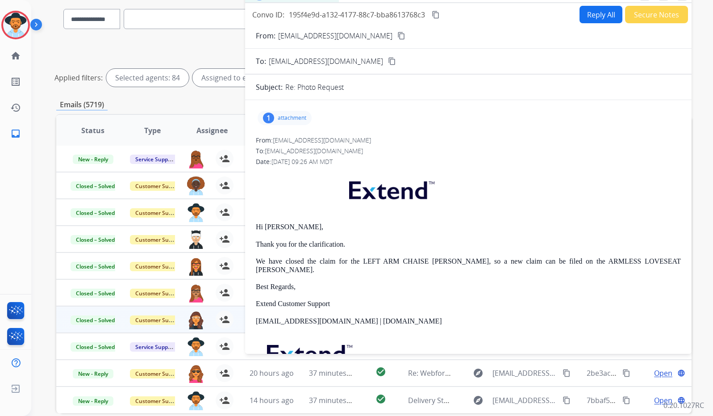
scroll to position [0, 0]
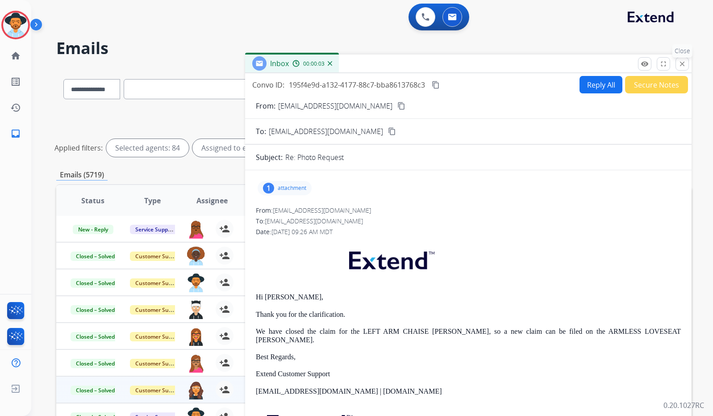
click at [682, 64] on mat-icon "close" at bounding box center [682, 64] width 8 height 8
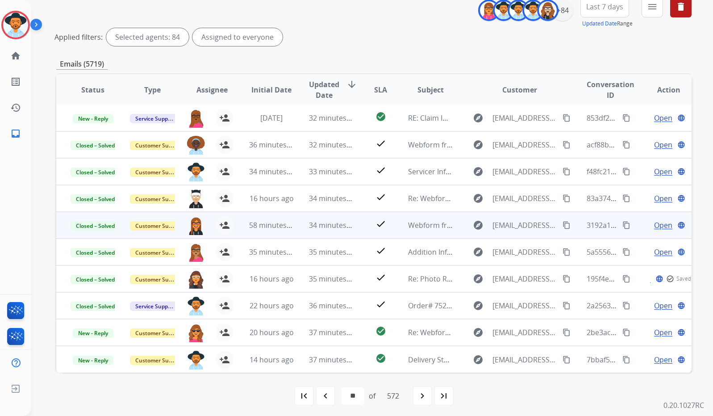
scroll to position [114, 0]
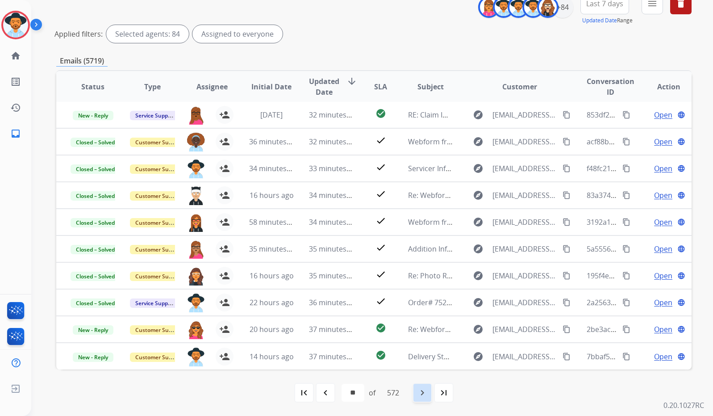
click at [424, 390] on mat-icon "navigate_next" at bounding box center [422, 392] width 11 height 11
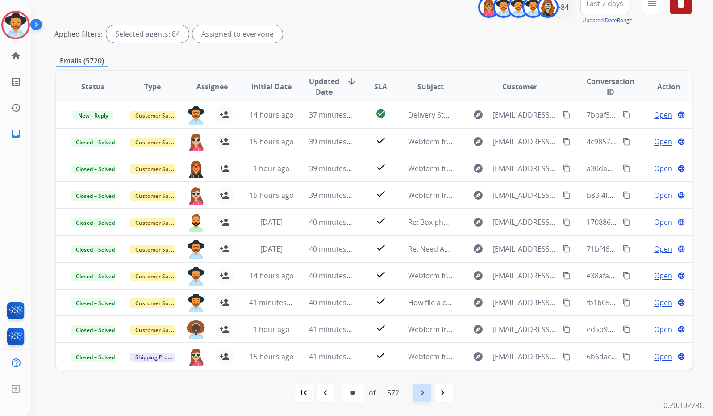
click at [422, 395] on mat-icon "navigate_next" at bounding box center [422, 392] width 11 height 11
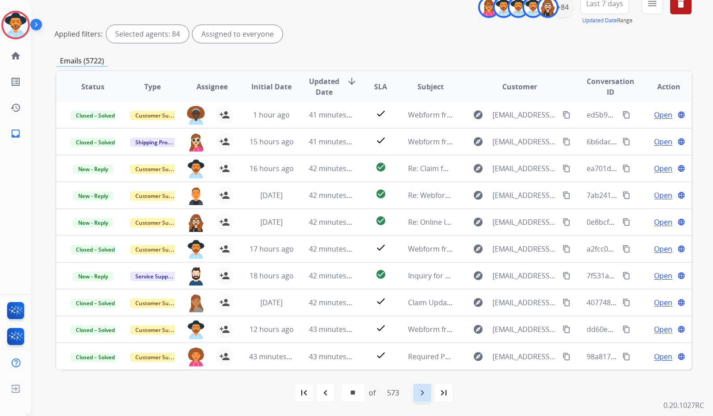
click at [426, 396] on mat-icon "navigate_next" at bounding box center [422, 392] width 11 height 11
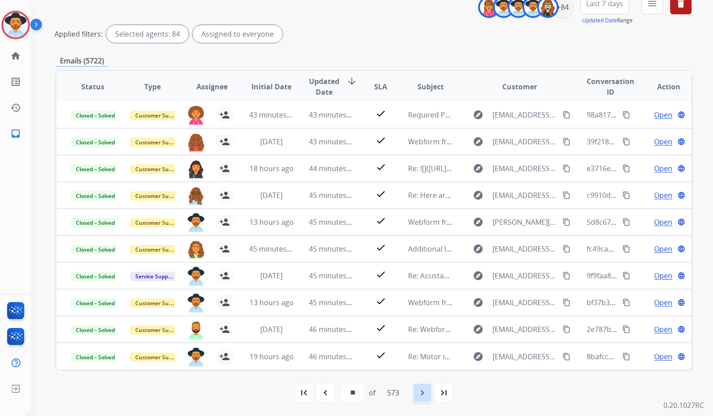
click at [426, 395] on mat-icon "navigate_next" at bounding box center [422, 392] width 11 height 11
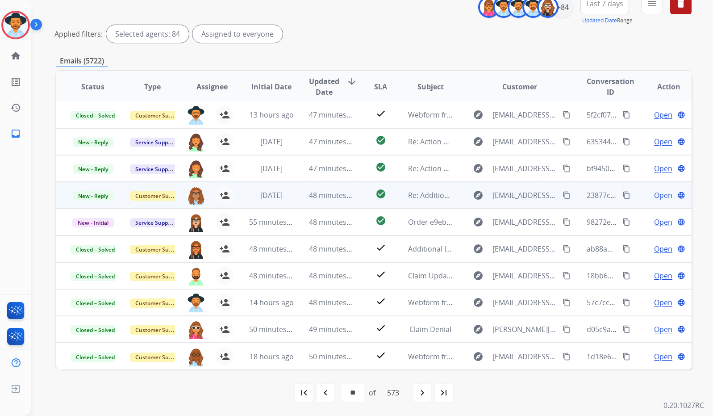
click at [657, 196] on span "Open" at bounding box center [663, 195] width 18 height 11
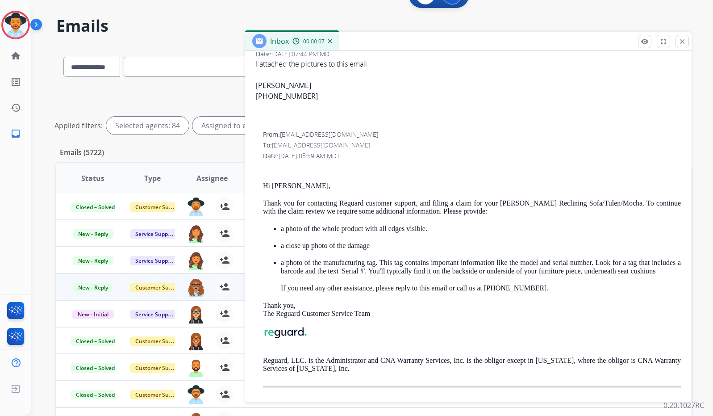
scroll to position [0, 0]
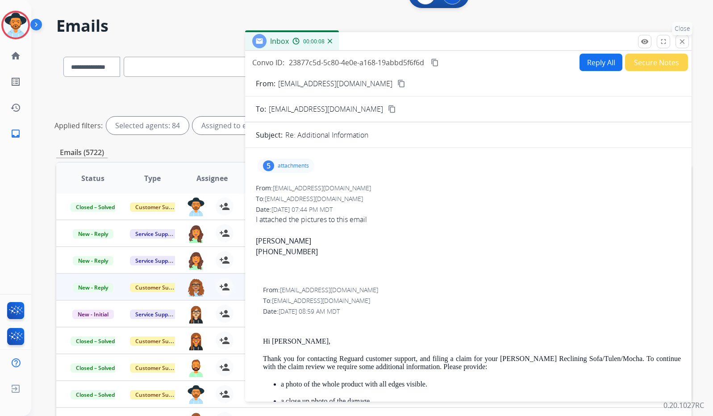
click at [684, 43] on mat-icon "close" at bounding box center [682, 42] width 8 height 8
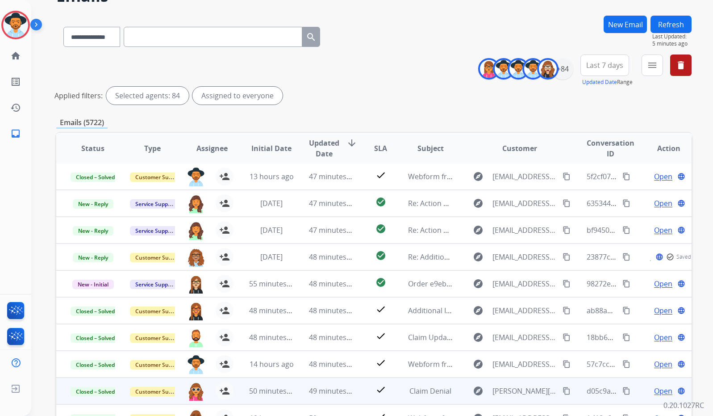
scroll to position [101, 0]
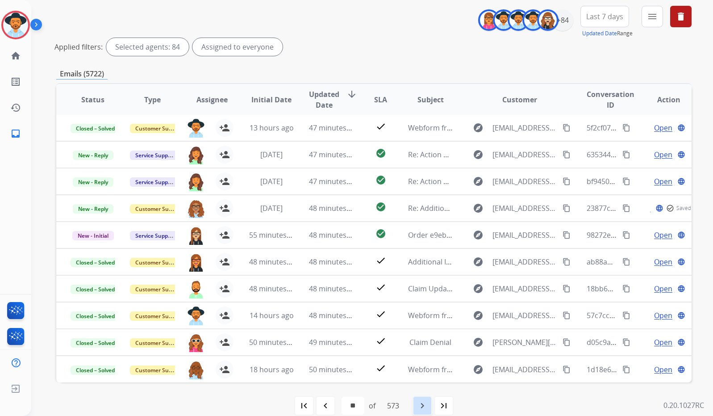
click at [423, 407] on mat-icon "navigate_next" at bounding box center [422, 405] width 11 height 11
select select "**"
